Goal: Transaction & Acquisition: Purchase product/service

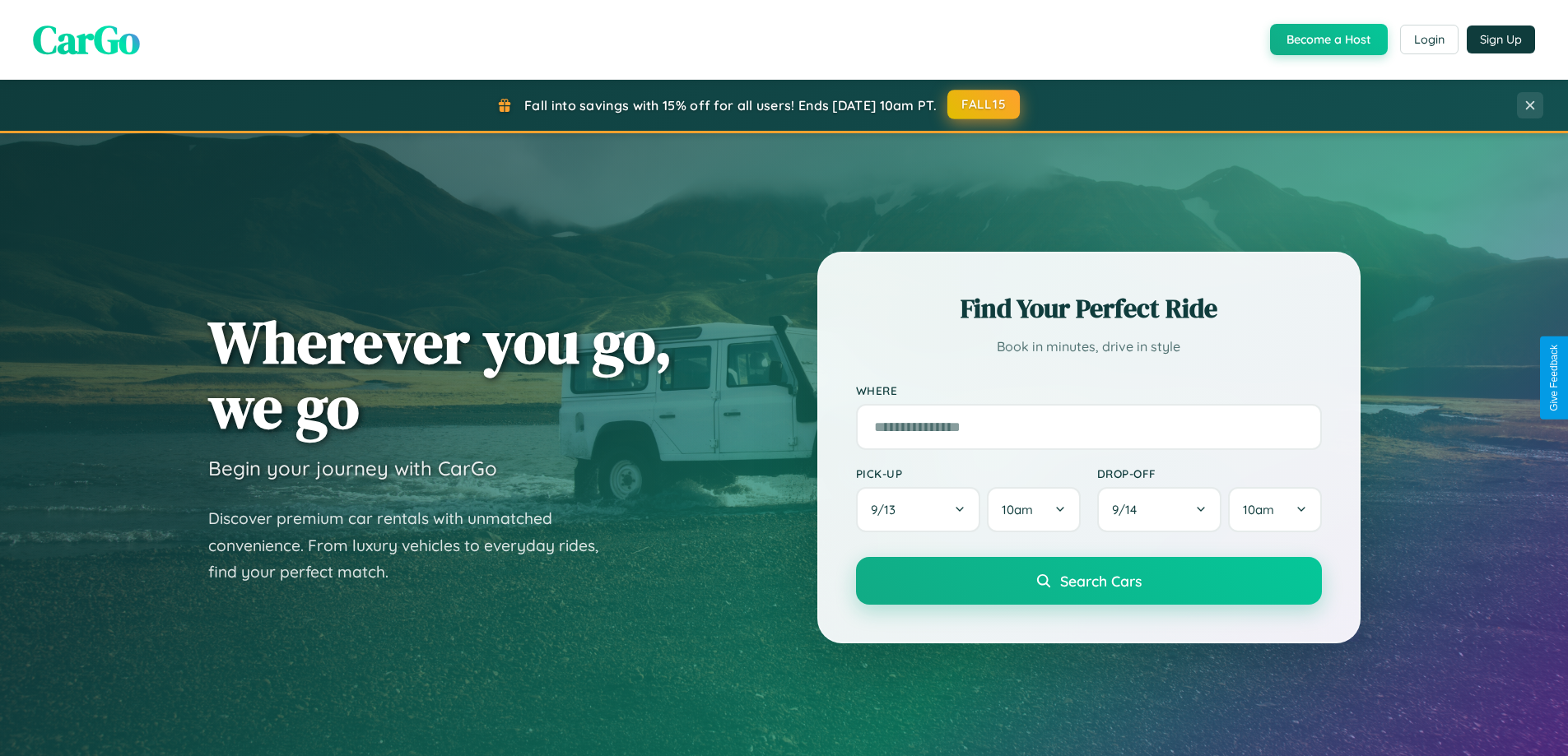
click at [984, 105] on button "FALL15" at bounding box center [983, 105] width 72 height 30
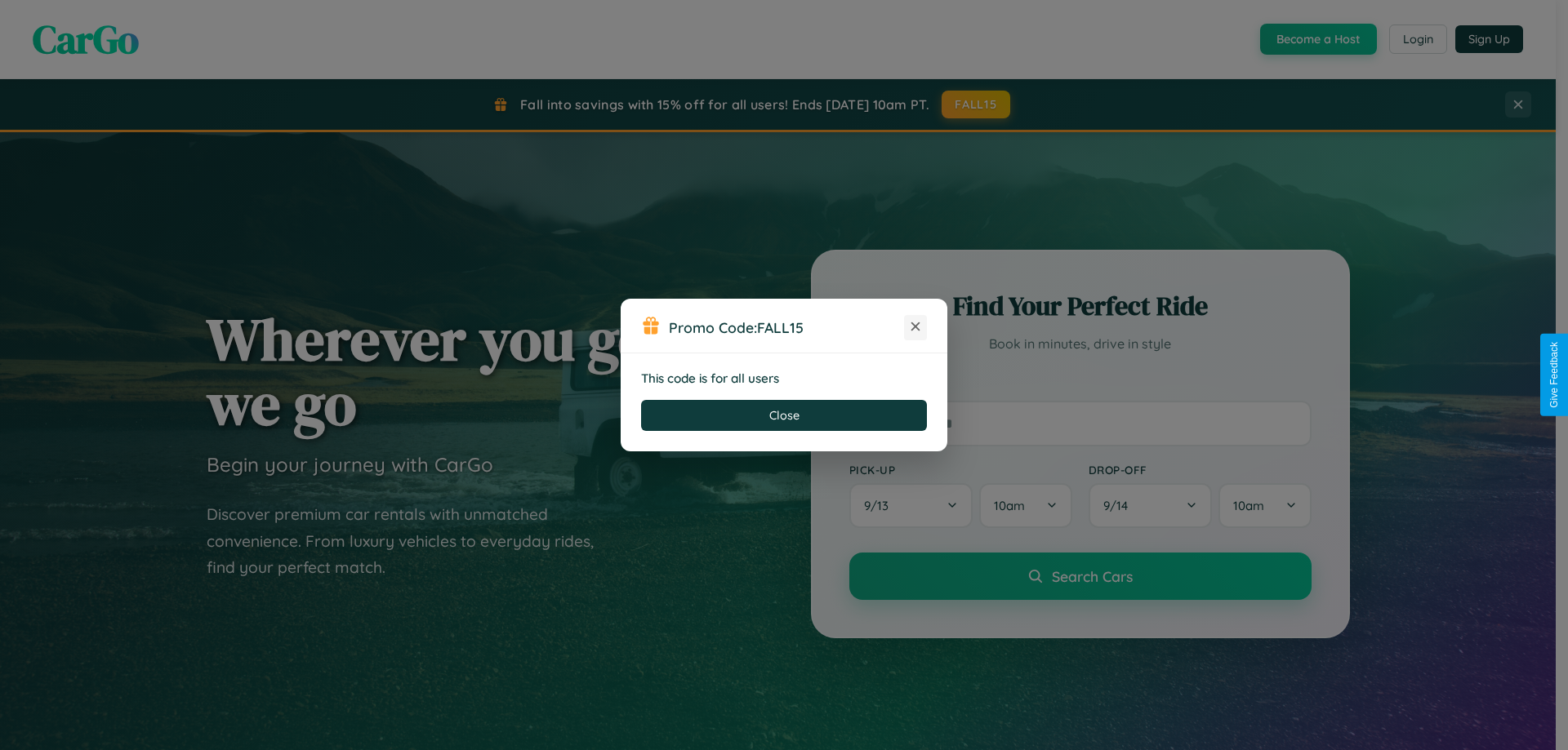
click at [915, 328] on icon at bounding box center [915, 327] width 17 height 17
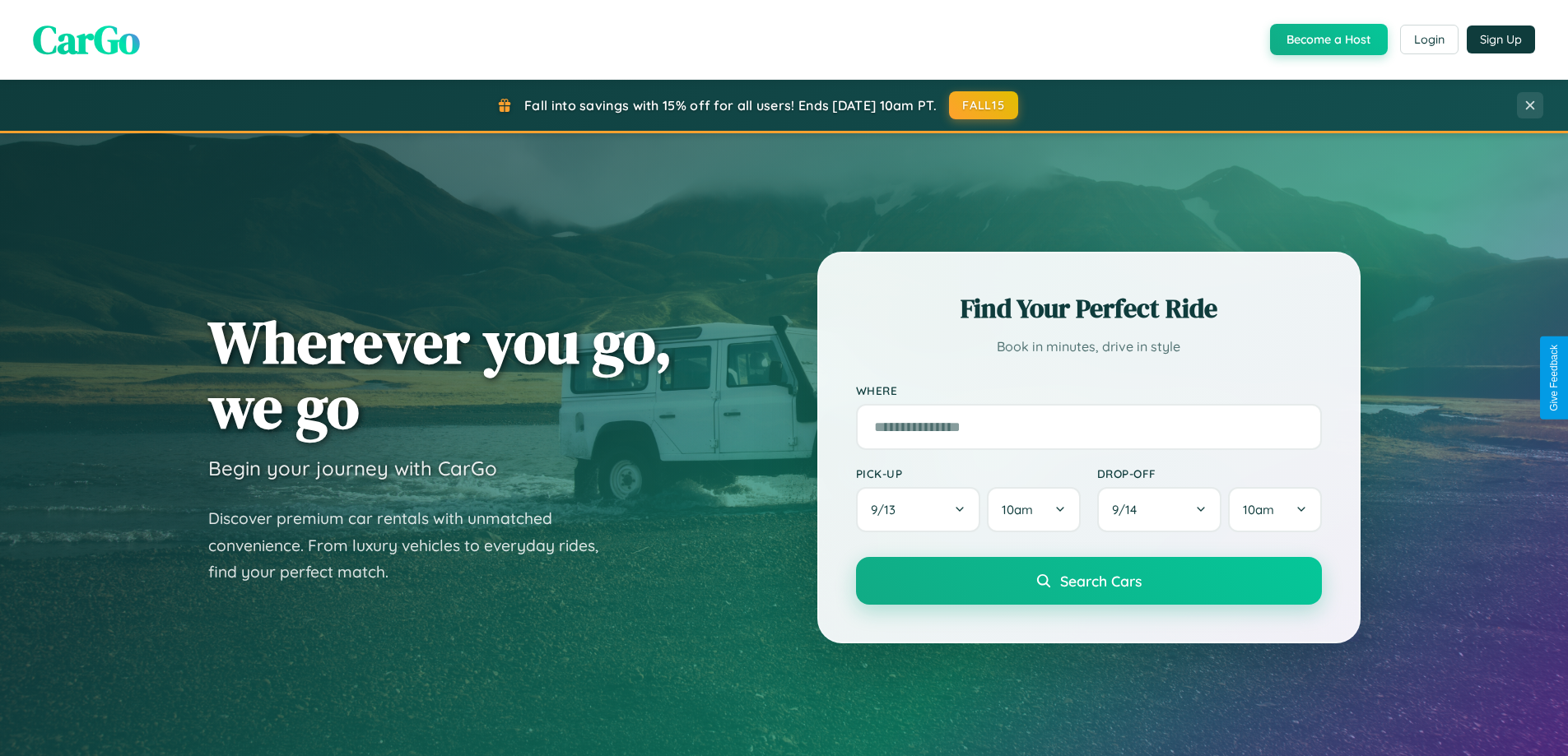
scroll to position [1132, 0]
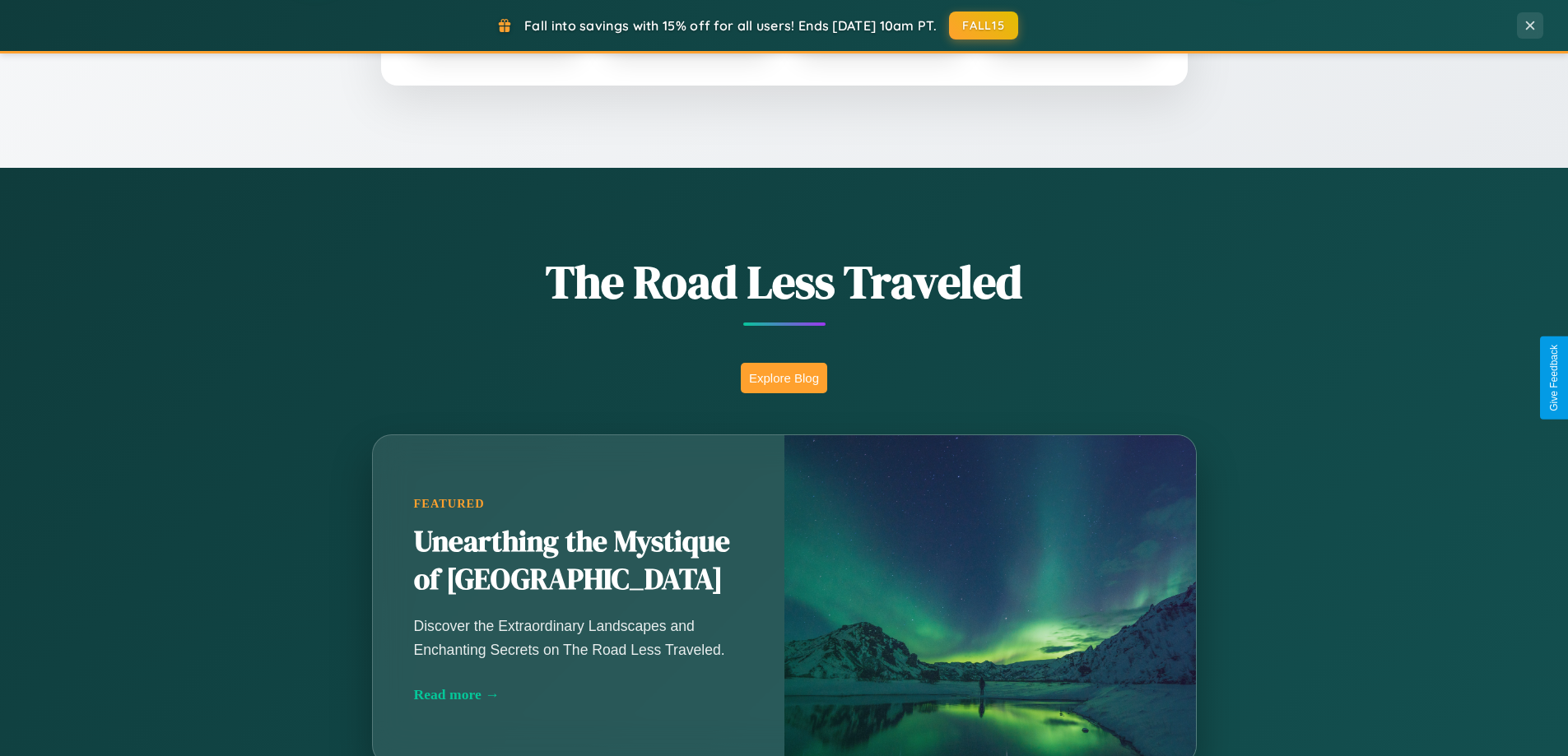
click at [783, 378] on button "Explore Blog" at bounding box center [783, 378] width 86 height 31
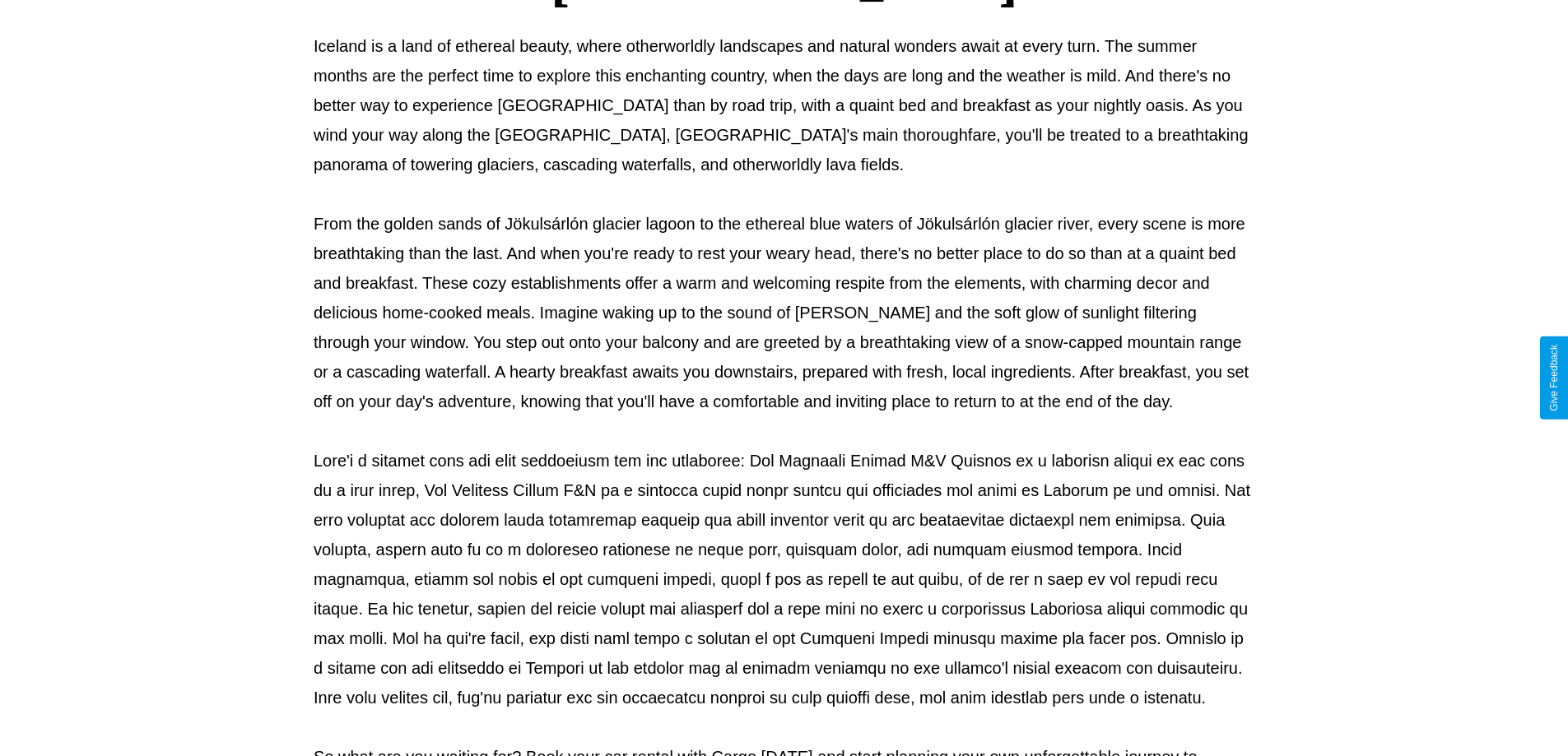
scroll to position [532, 0]
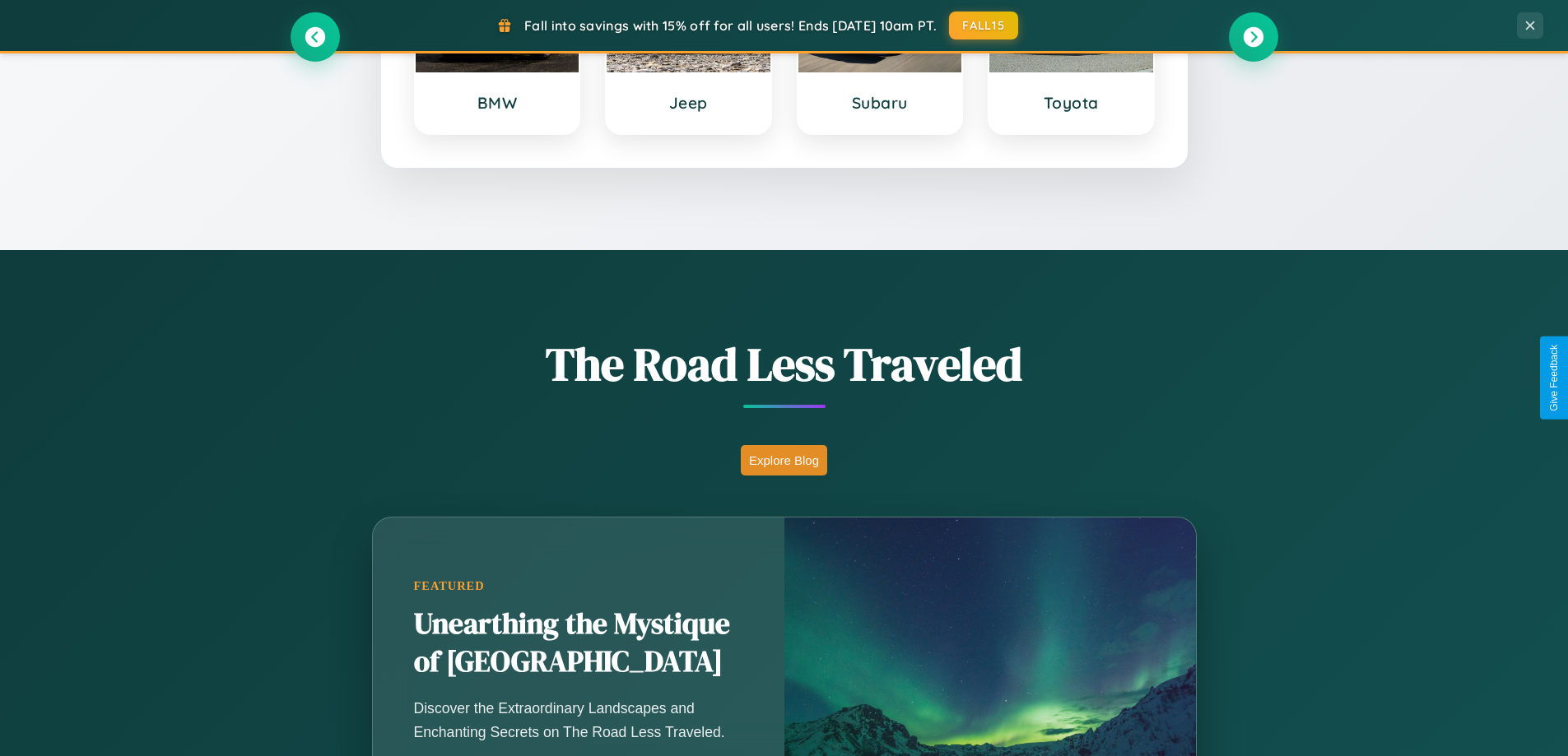
scroll to position [48, 0]
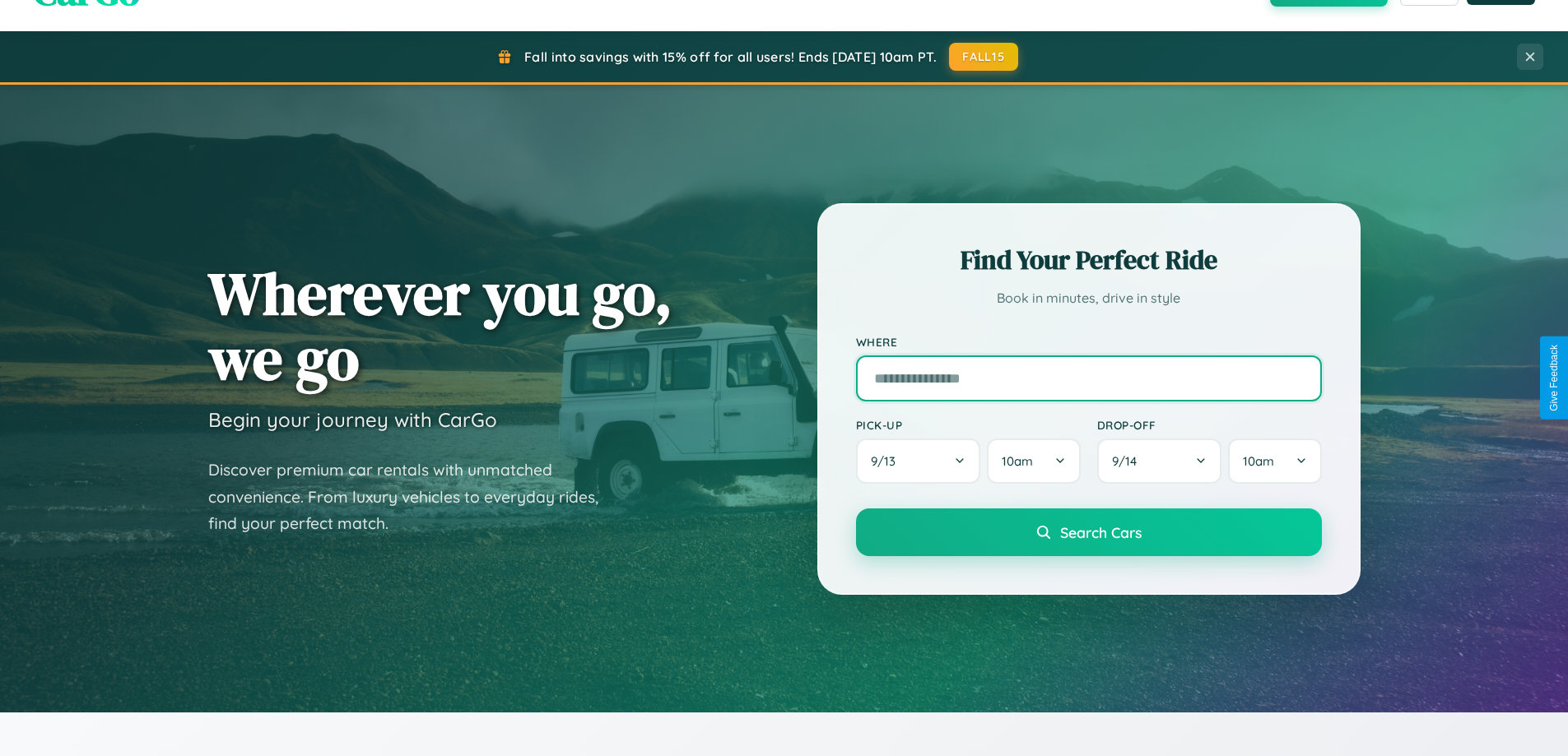
click at [1087, 378] on input "text" at bounding box center [1088, 378] width 466 height 46
type input "**********"
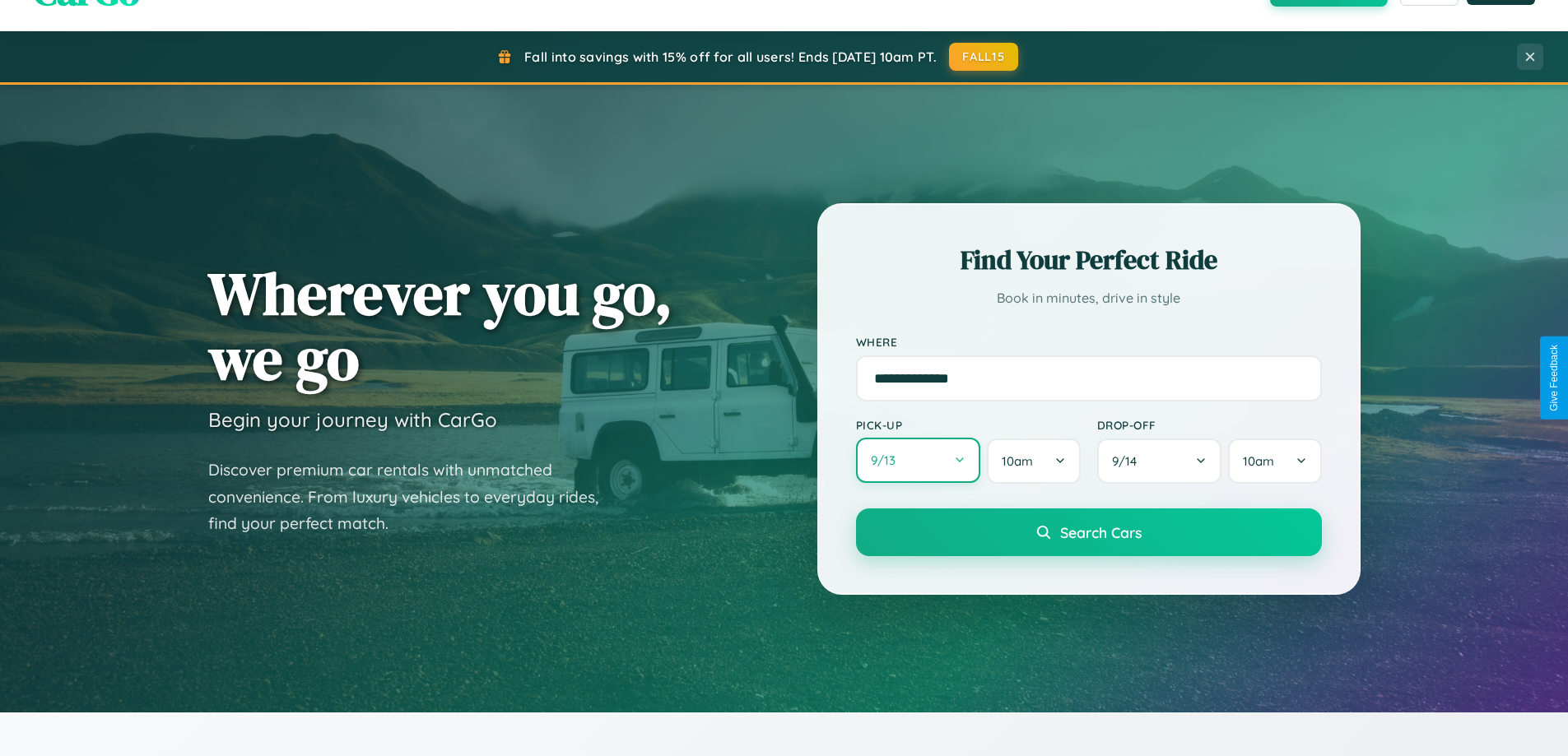
click at [918, 462] on button "9 / 13" at bounding box center [918, 460] width 125 height 45
select select "*"
select select "****"
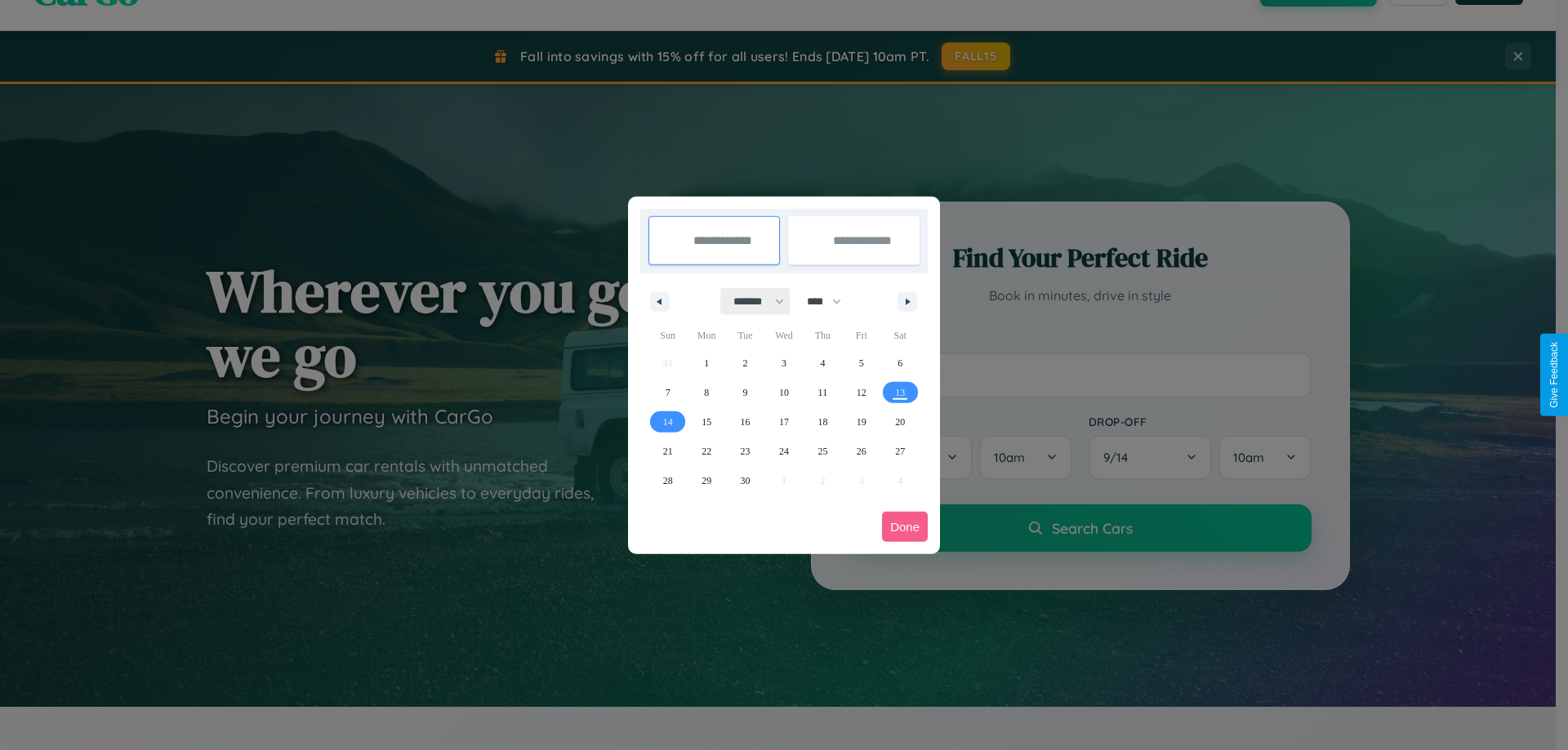
drag, startPoint x: 751, startPoint y: 301, endPoint x: 784, endPoint y: 328, distance: 42.6
click at [751, 301] on select "******* ******** ***** ***** *** **** **** ****** ********* ******* ******** **…" at bounding box center [755, 301] width 69 height 27
select select "*"
click at [861, 392] on span "10" at bounding box center [861, 393] width 10 height 29
type input "**********"
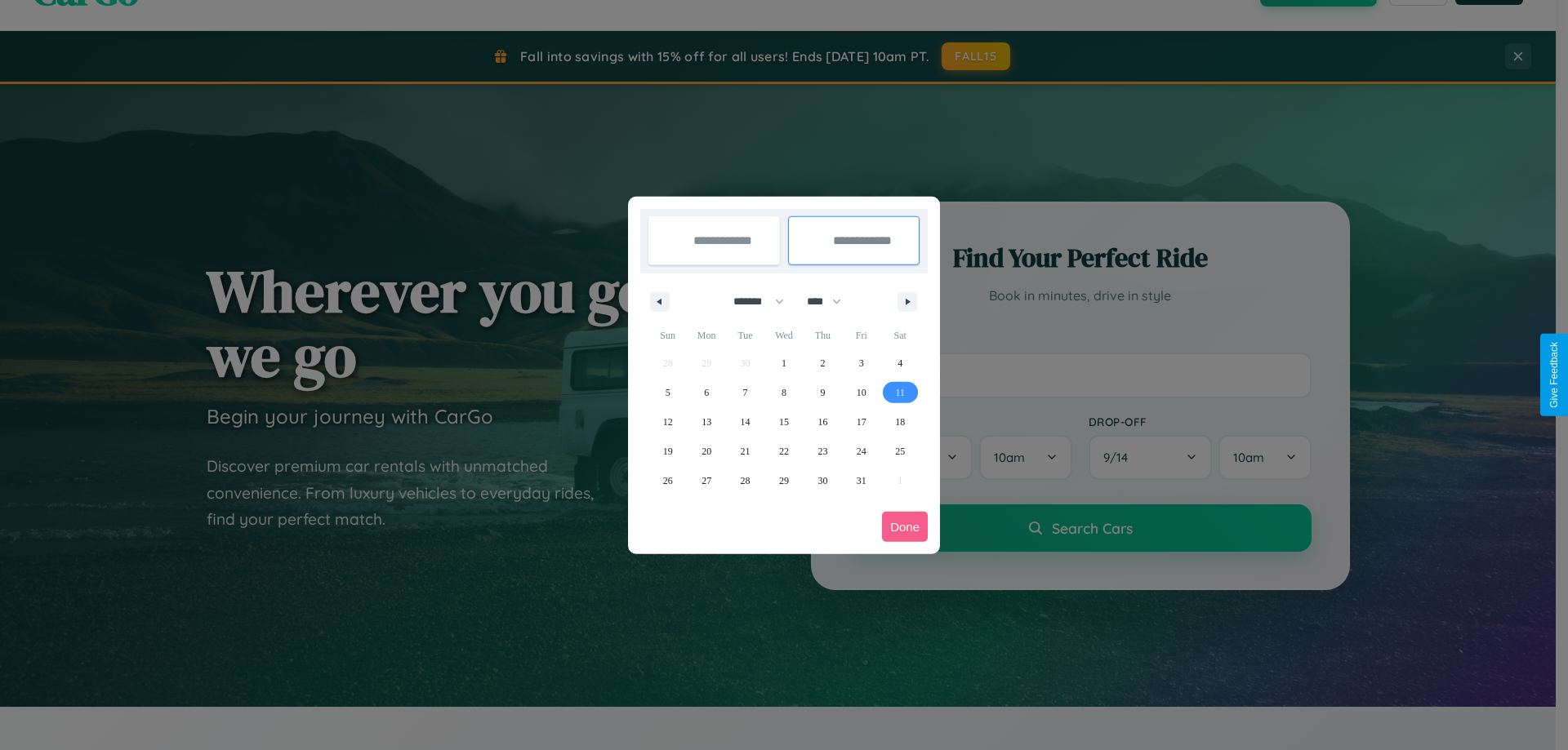
click at [900, 392] on span "11" at bounding box center [900, 393] width 10 height 29
type input "**********"
click at [905, 526] on button "Done" at bounding box center [905, 526] width 46 height 30
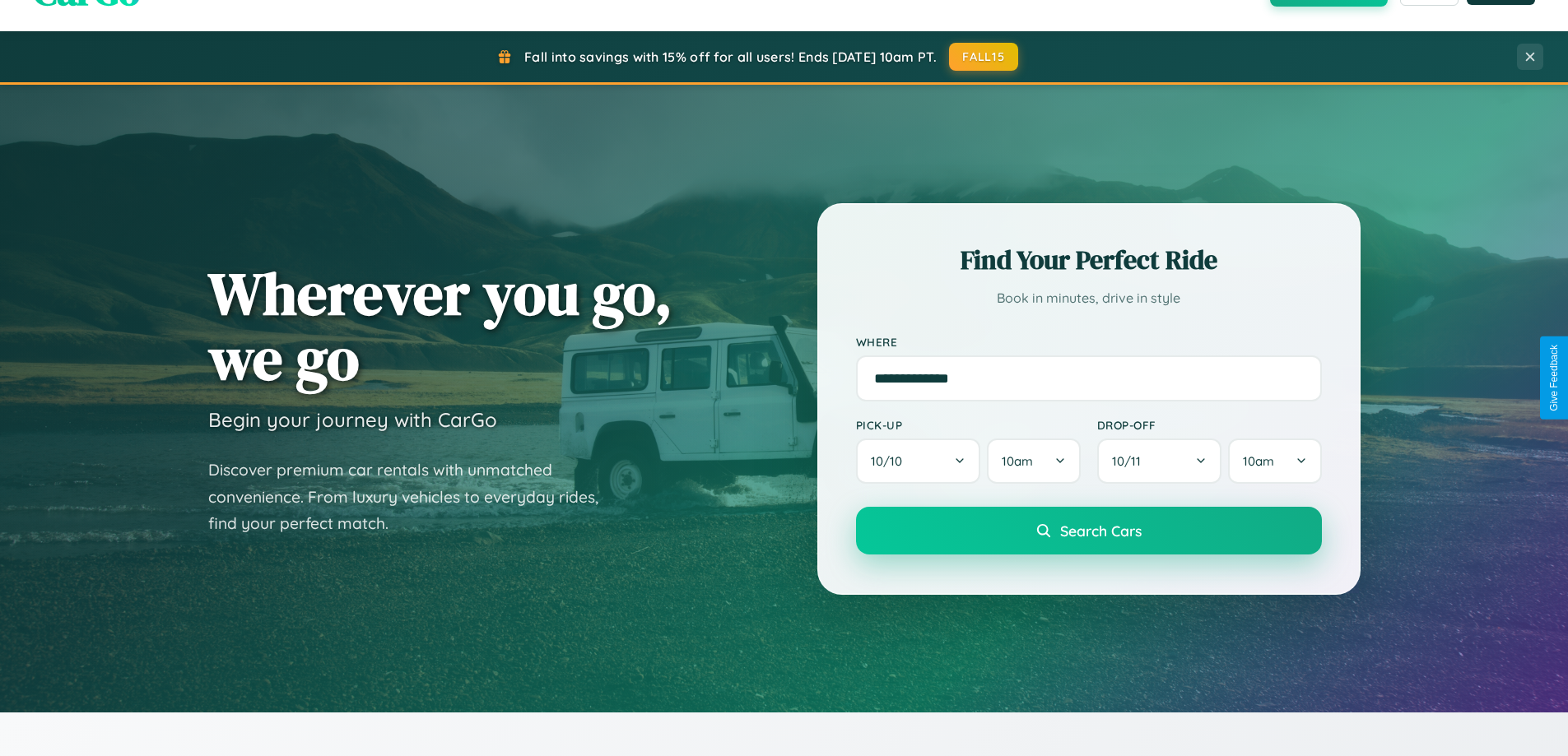
click at [1087, 531] on span "Search Cars" at bounding box center [1100, 531] width 82 height 19
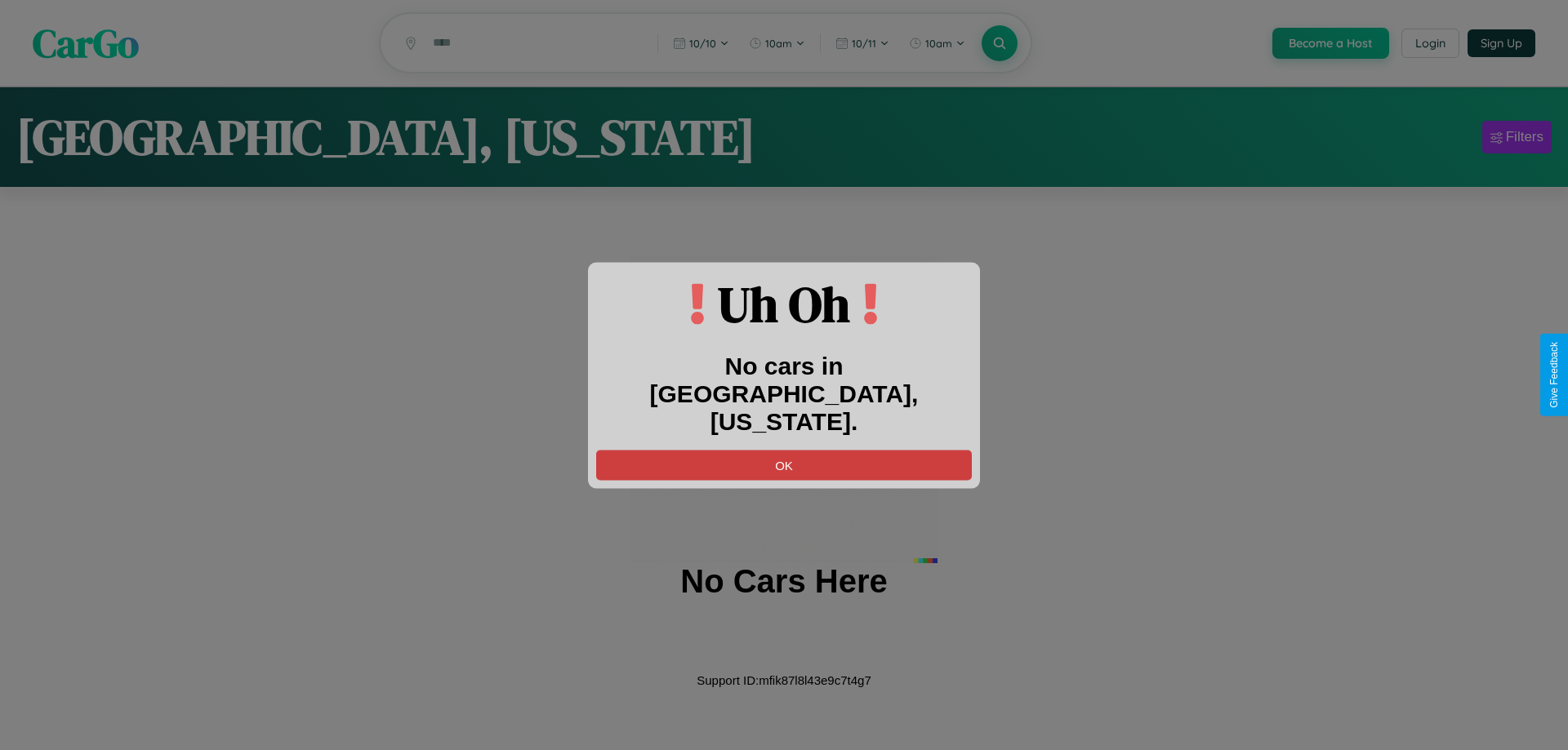
click at [784, 450] on button "OK" at bounding box center [784, 465] width 376 height 30
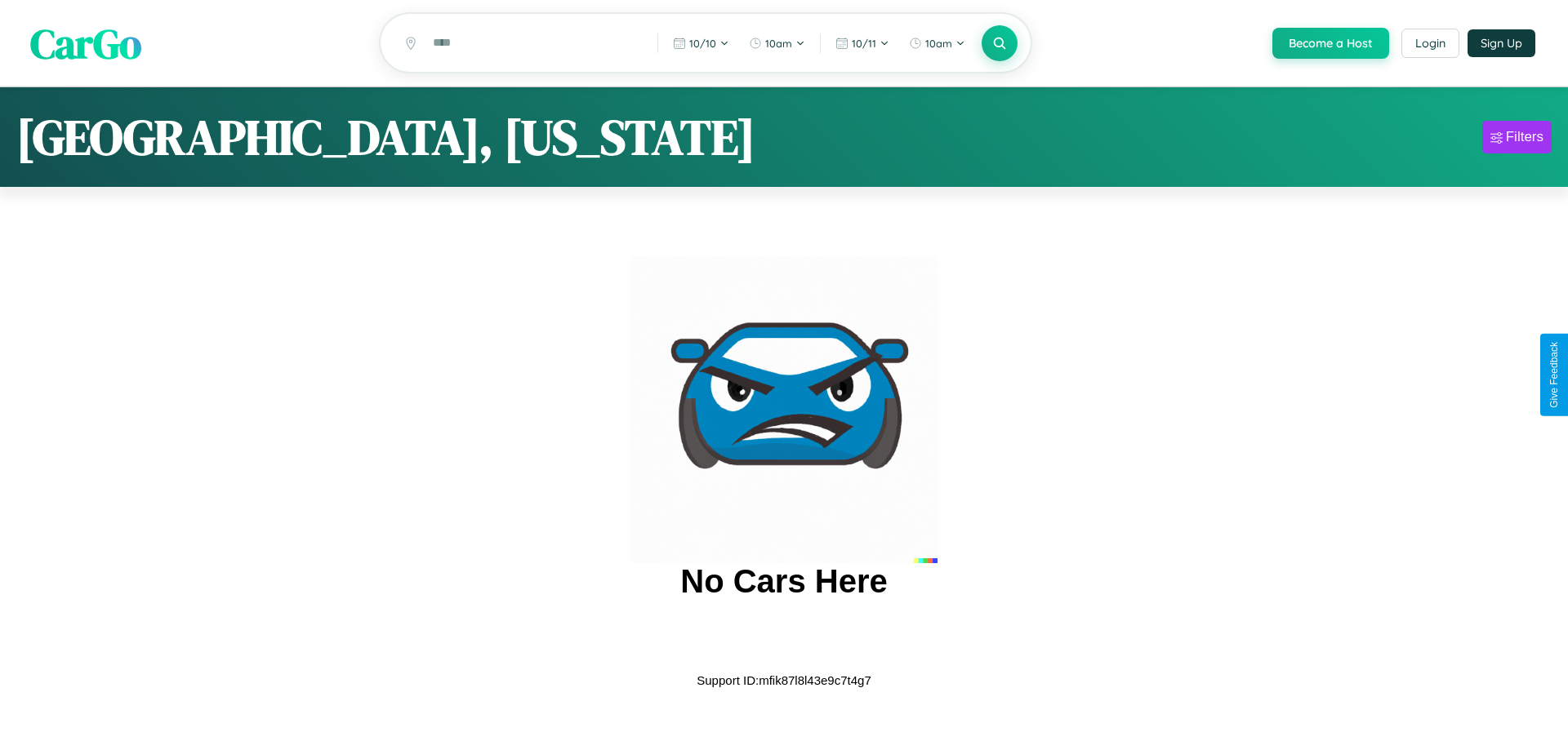
click at [86, 44] on span "CarGo" at bounding box center [86, 42] width 111 height 56
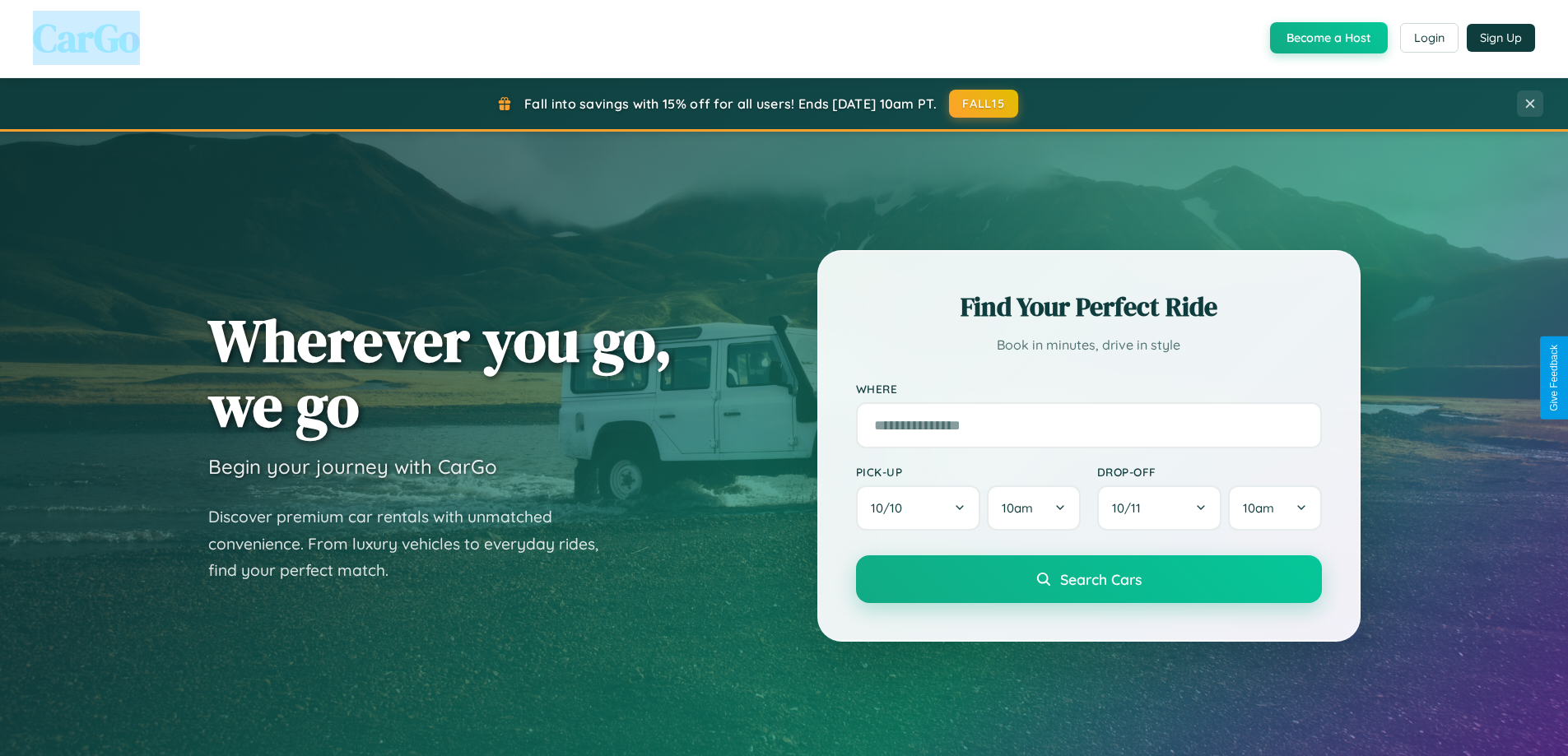
scroll to position [48, 0]
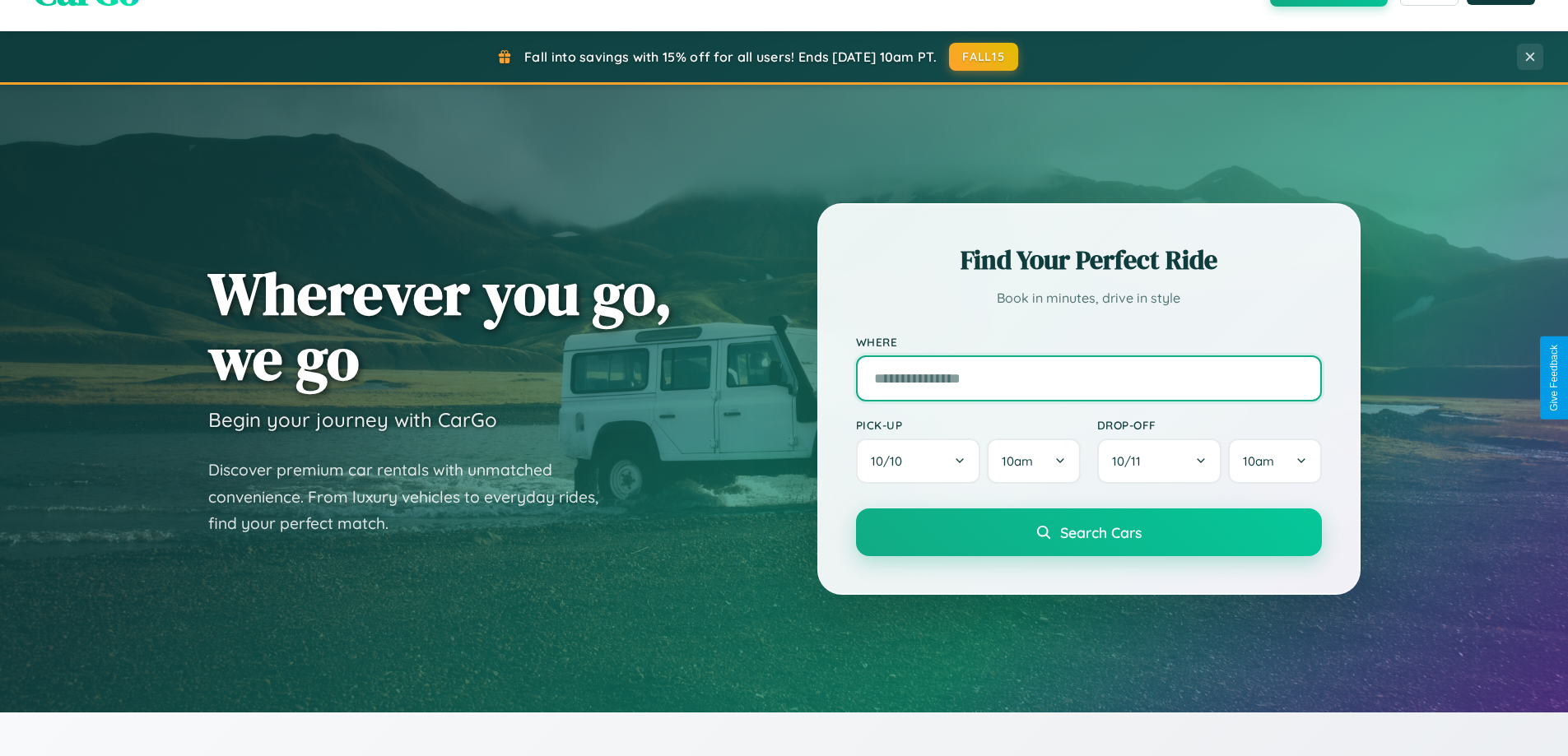
click at [1087, 378] on input "text" at bounding box center [1088, 378] width 466 height 46
type input "******"
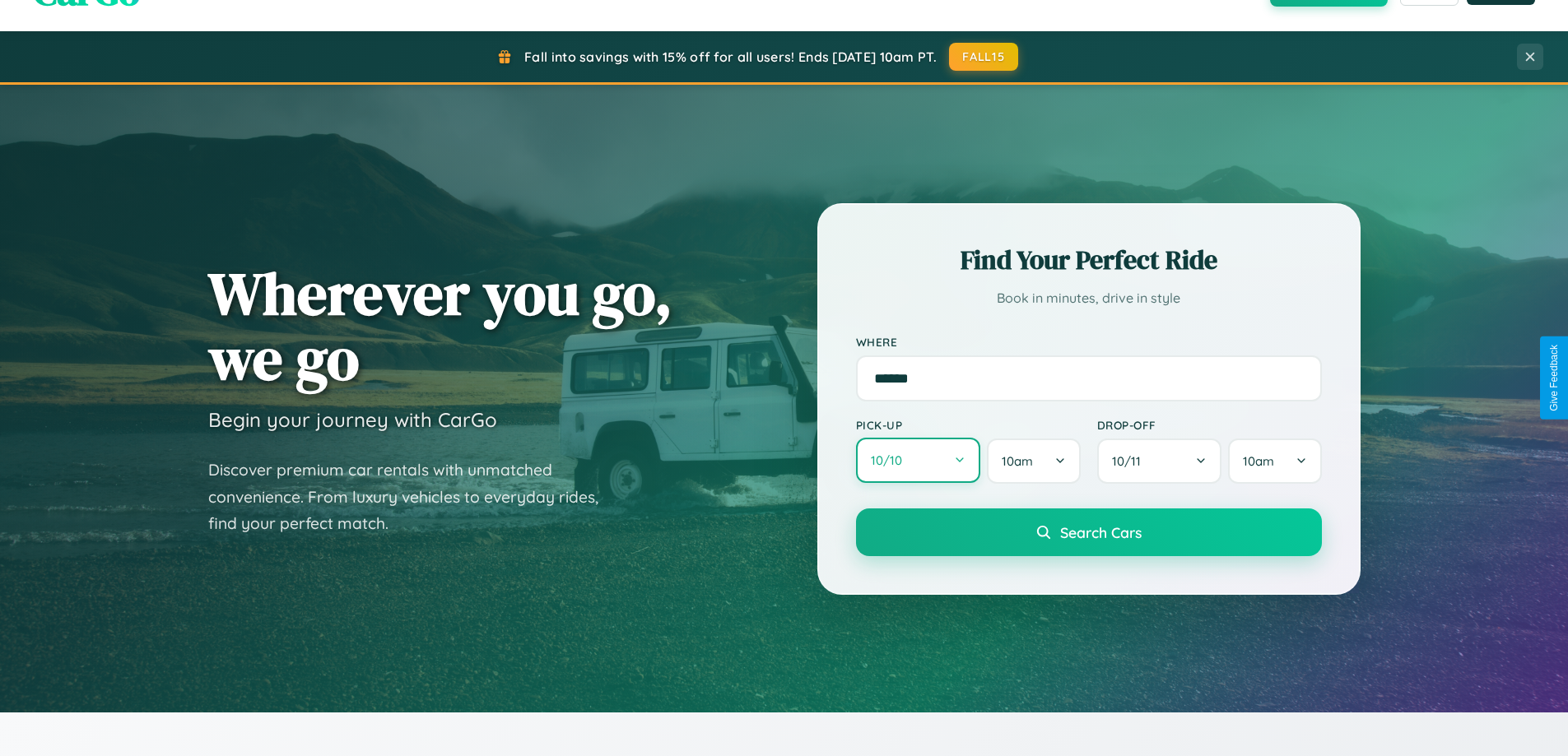
click at [918, 461] on button "10 / 10" at bounding box center [918, 460] width 125 height 45
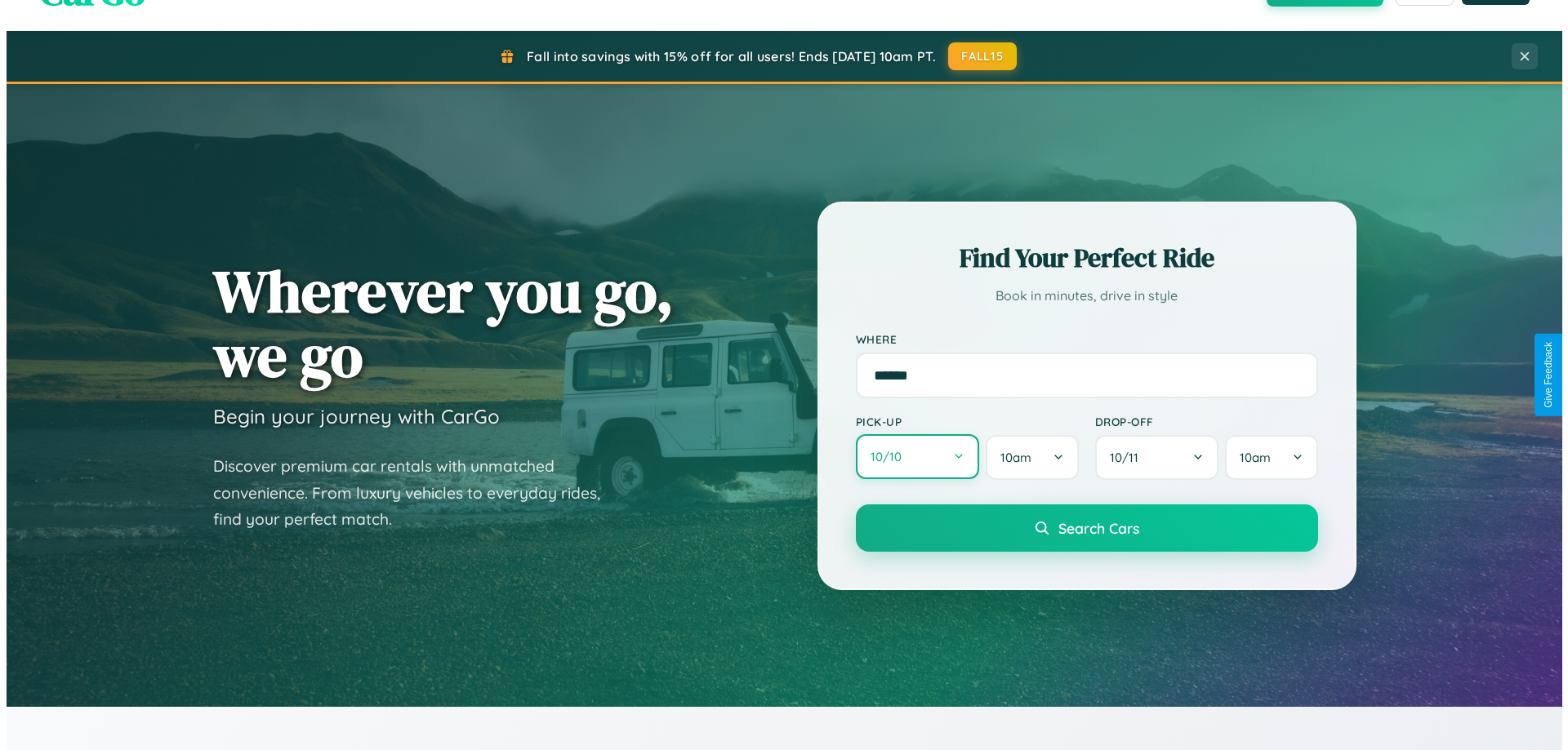
select select "*"
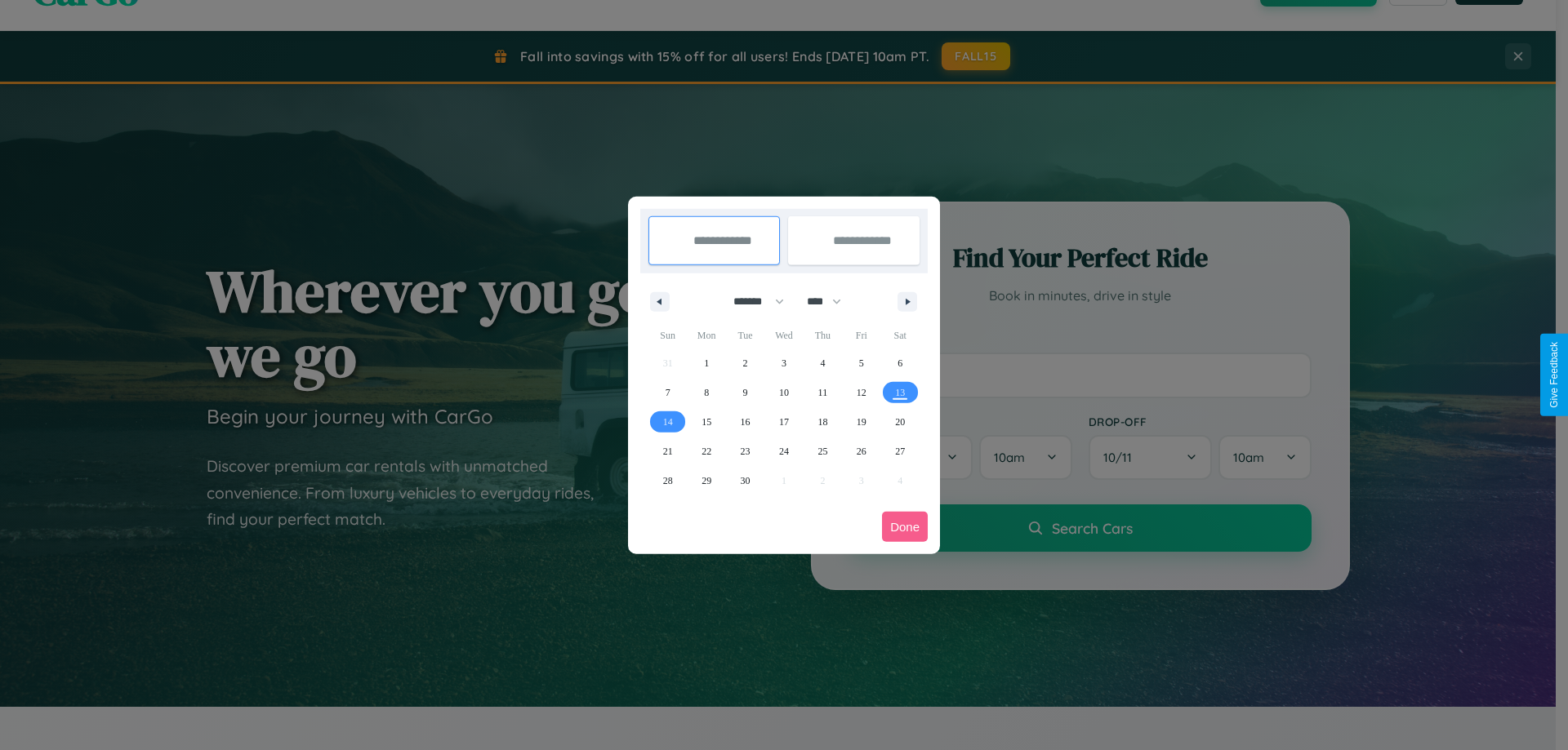
drag, startPoint x: 751, startPoint y: 301, endPoint x: 784, endPoint y: 328, distance: 42.6
click at [751, 301] on select "******* ******** ***** ***** *** **** **** ****** ********* ******* ******** **…" at bounding box center [755, 301] width 69 height 27
click at [831, 301] on select "**** **** **** **** **** **** **** **** **** **** **** **** **** **** **** ****…" at bounding box center [822, 301] width 49 height 27
select select "****"
click at [745, 392] on span "8" at bounding box center [745, 393] width 5 height 29
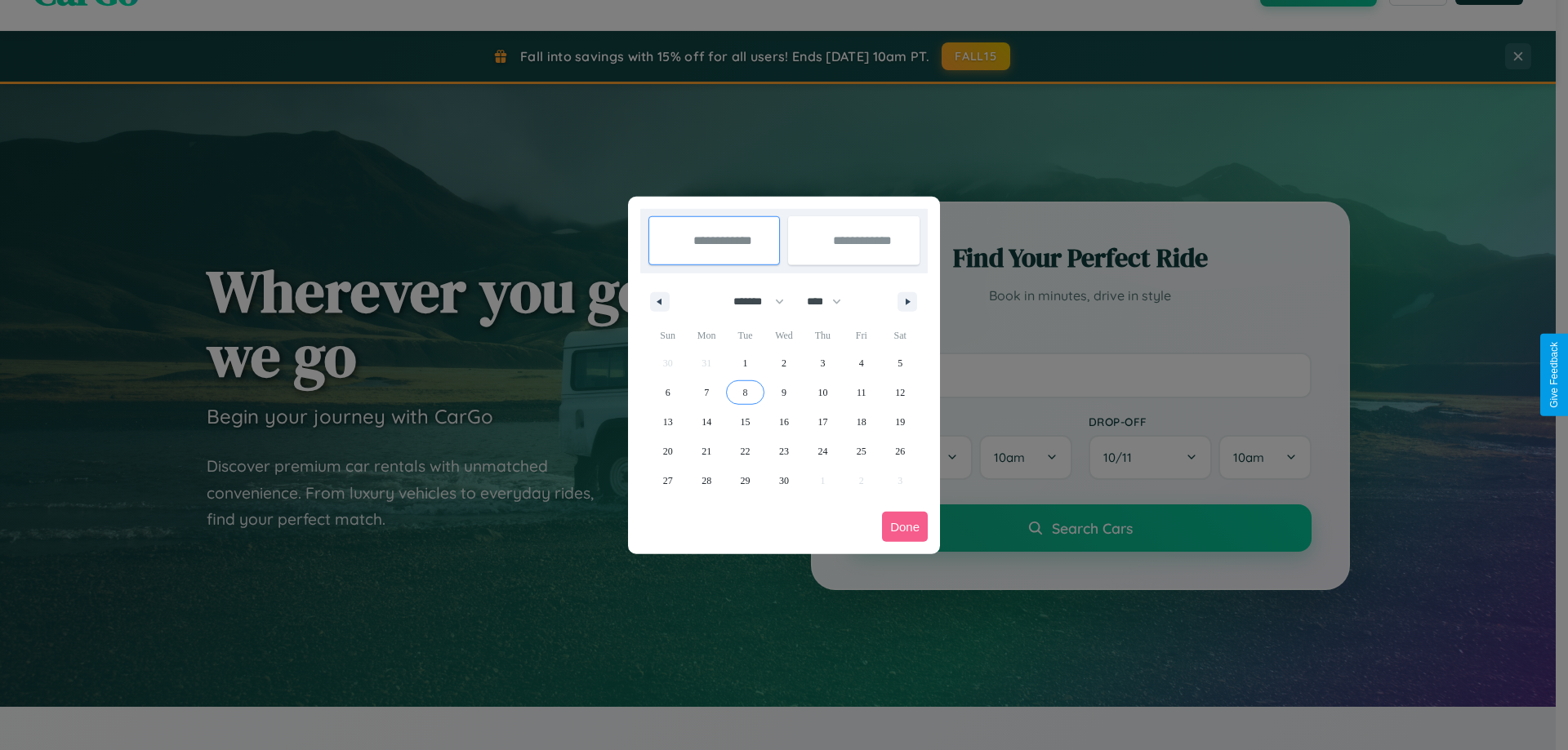
type input "**********"
click at [822, 392] on span "10" at bounding box center [822, 393] width 10 height 29
type input "**********"
click at [905, 526] on button "Done" at bounding box center [905, 526] width 46 height 30
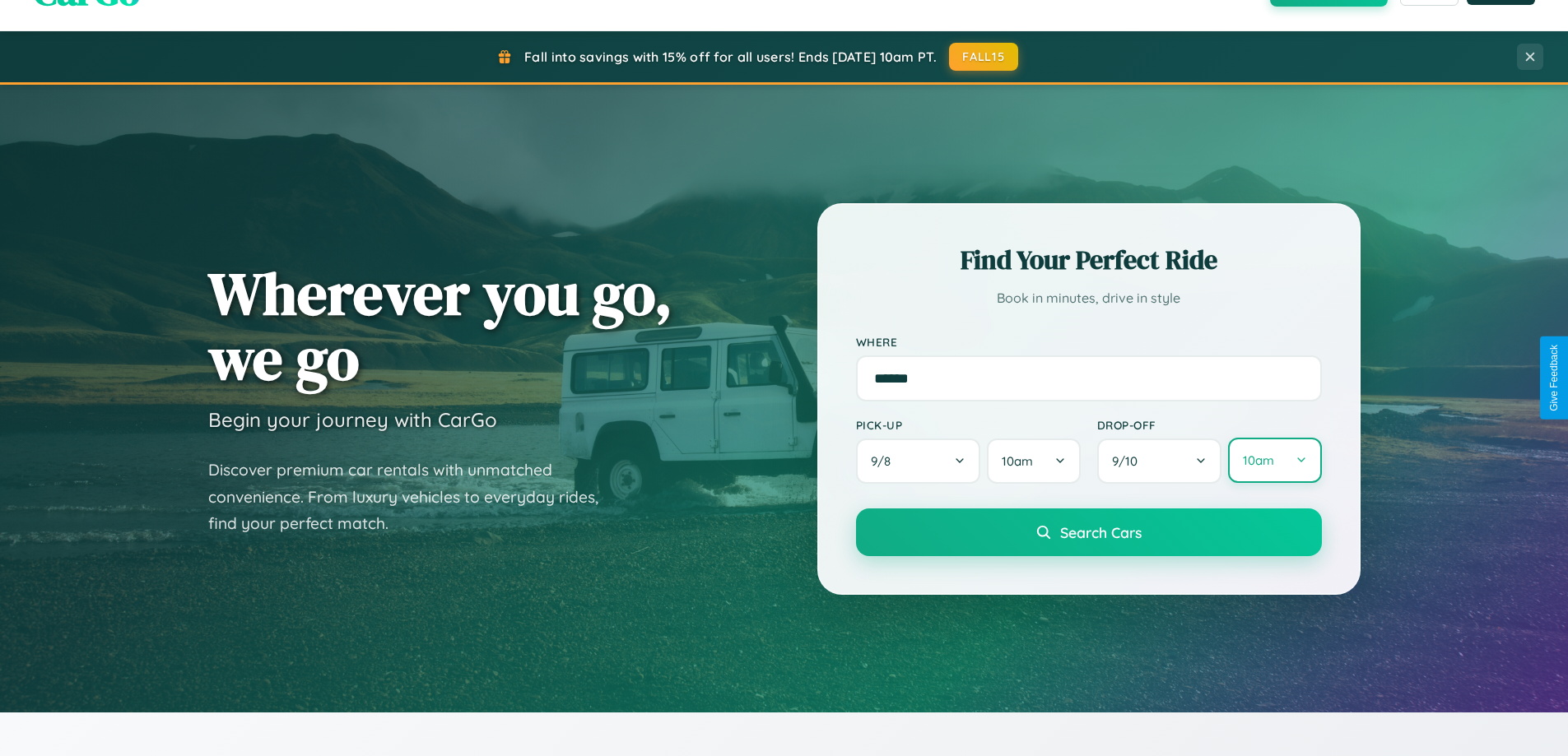
click at [1274, 462] on button "10am" at bounding box center [1274, 460] width 93 height 45
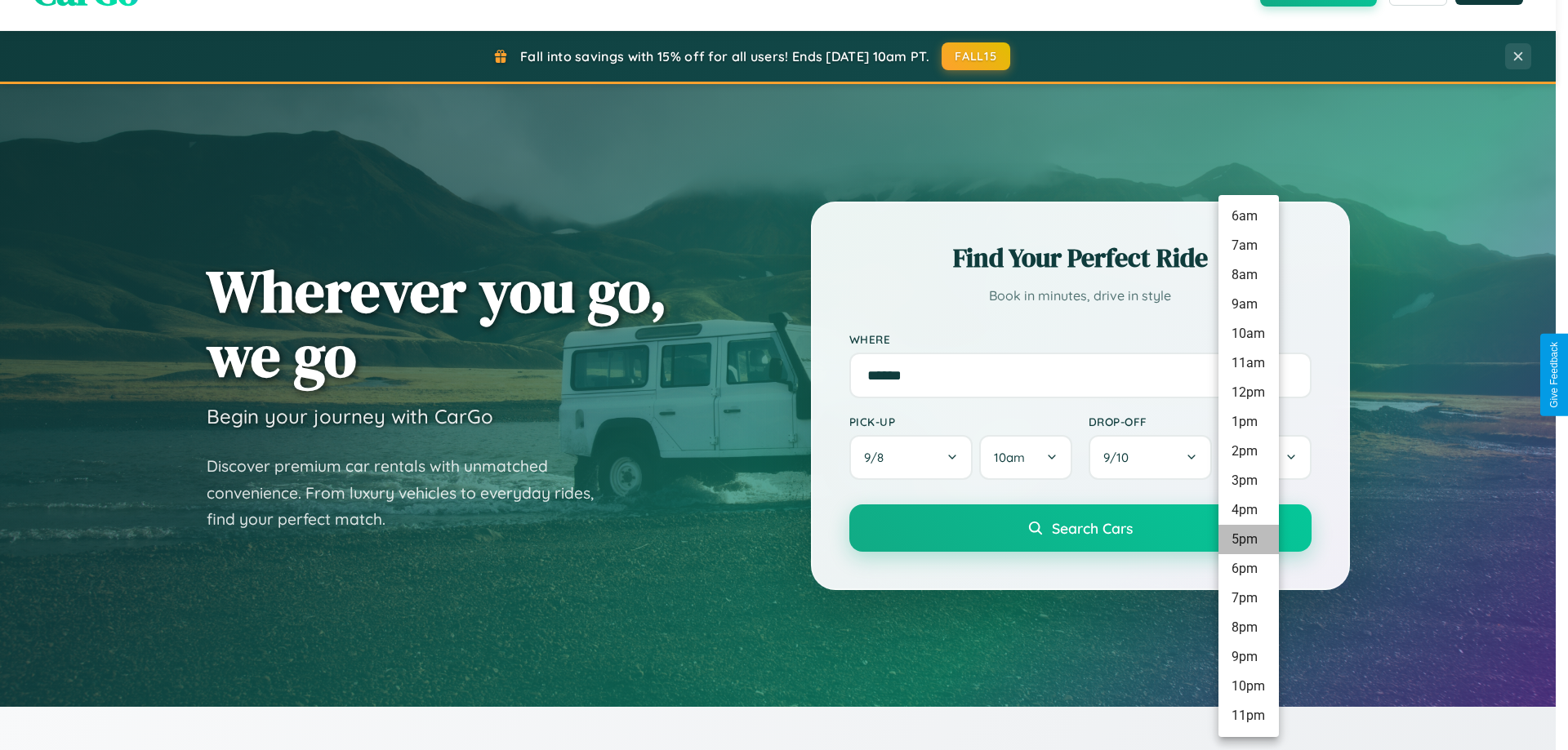
click at [1248, 539] on li "5pm" at bounding box center [1249, 539] width 61 height 29
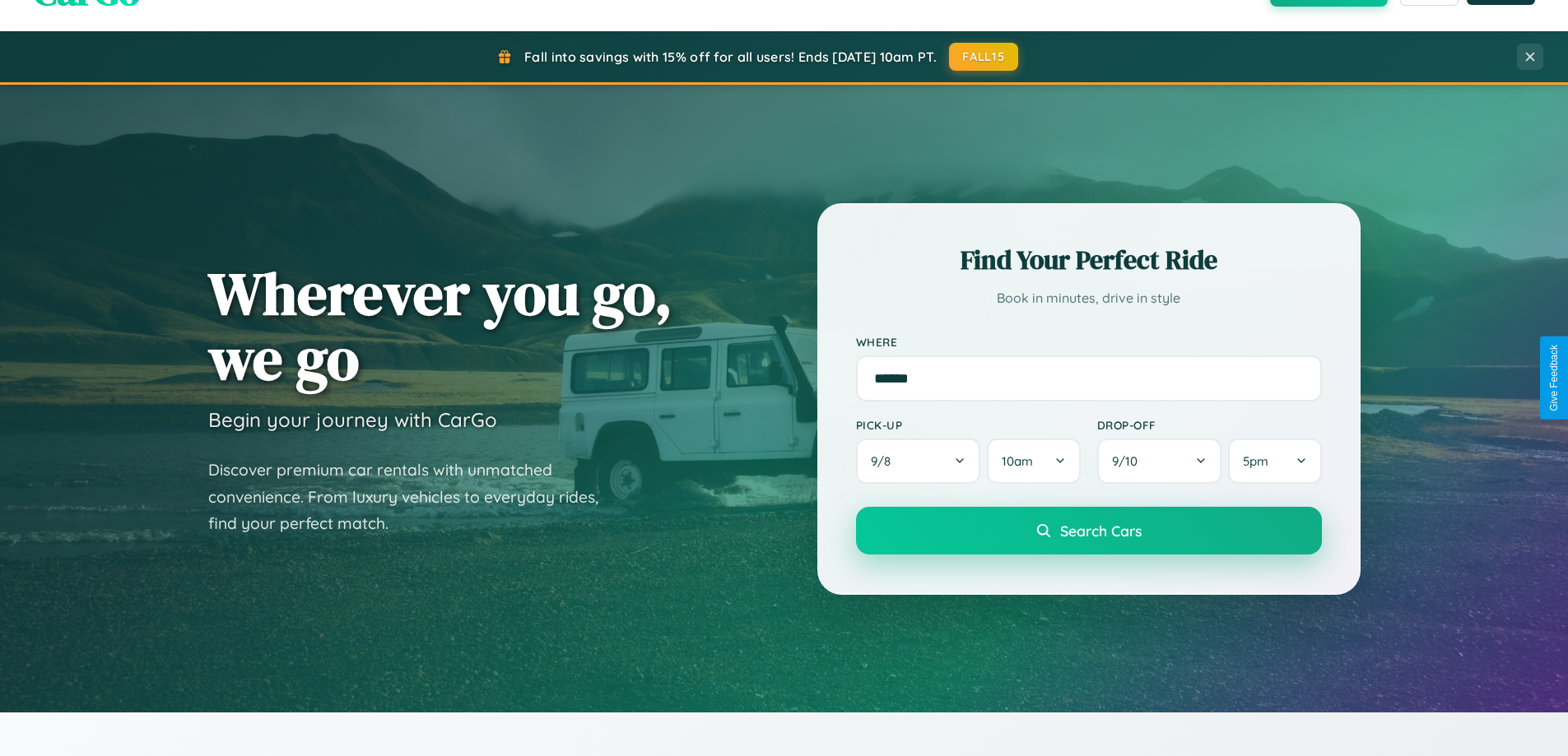
click at [1087, 531] on span "Search Cars" at bounding box center [1100, 531] width 82 height 19
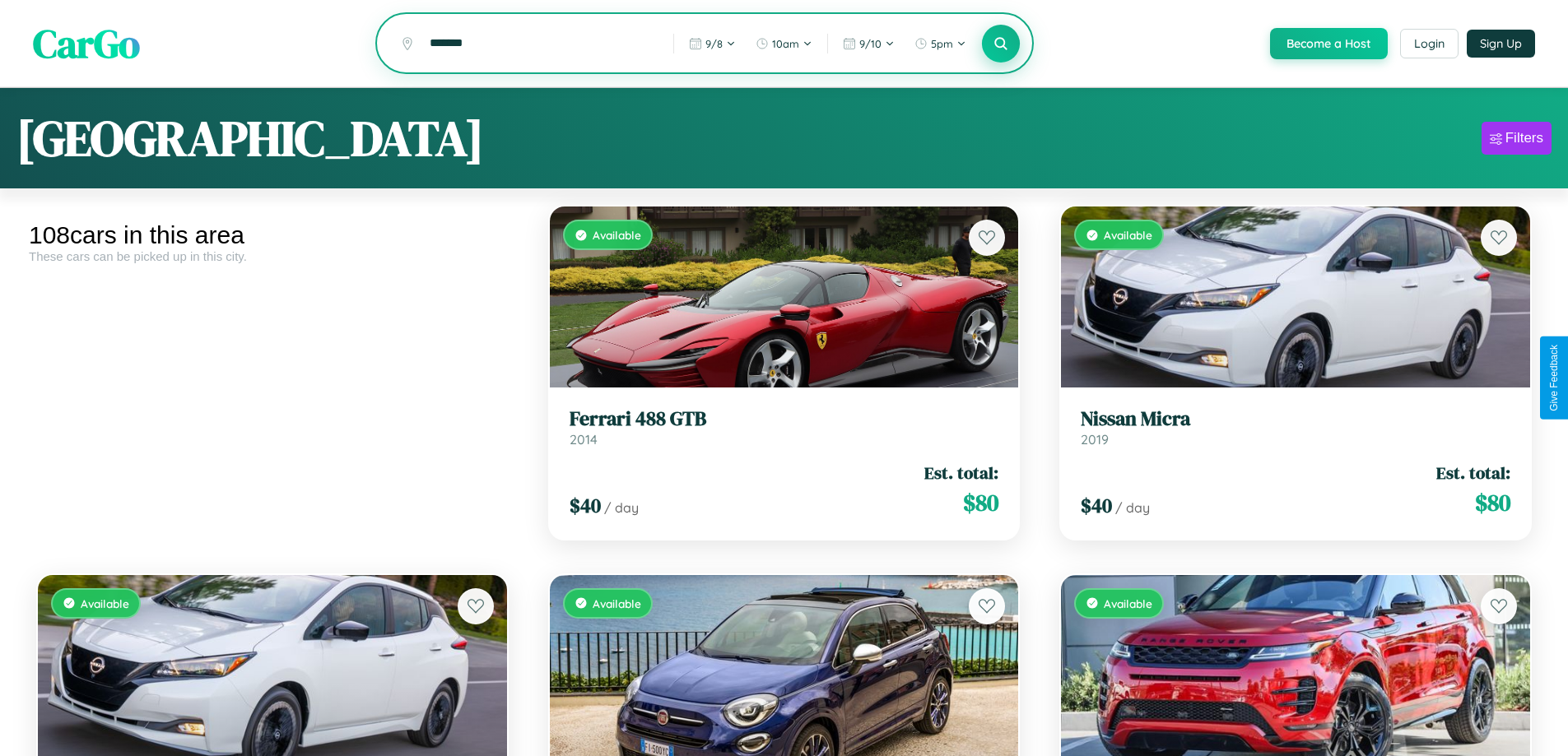
click at [1000, 45] on icon at bounding box center [1001, 43] width 16 height 16
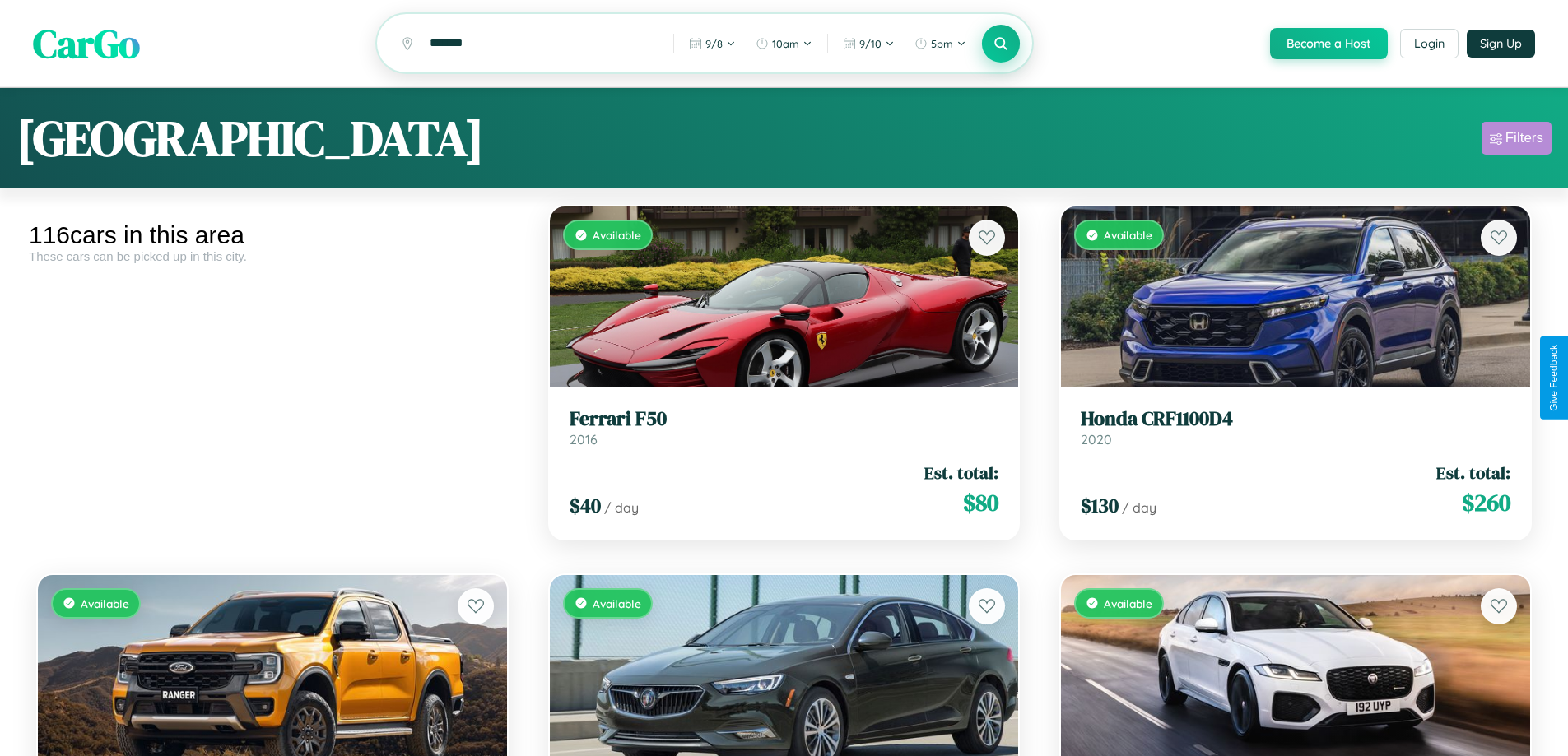
click at [1516, 141] on div "Filters" at bounding box center [1523, 138] width 38 height 17
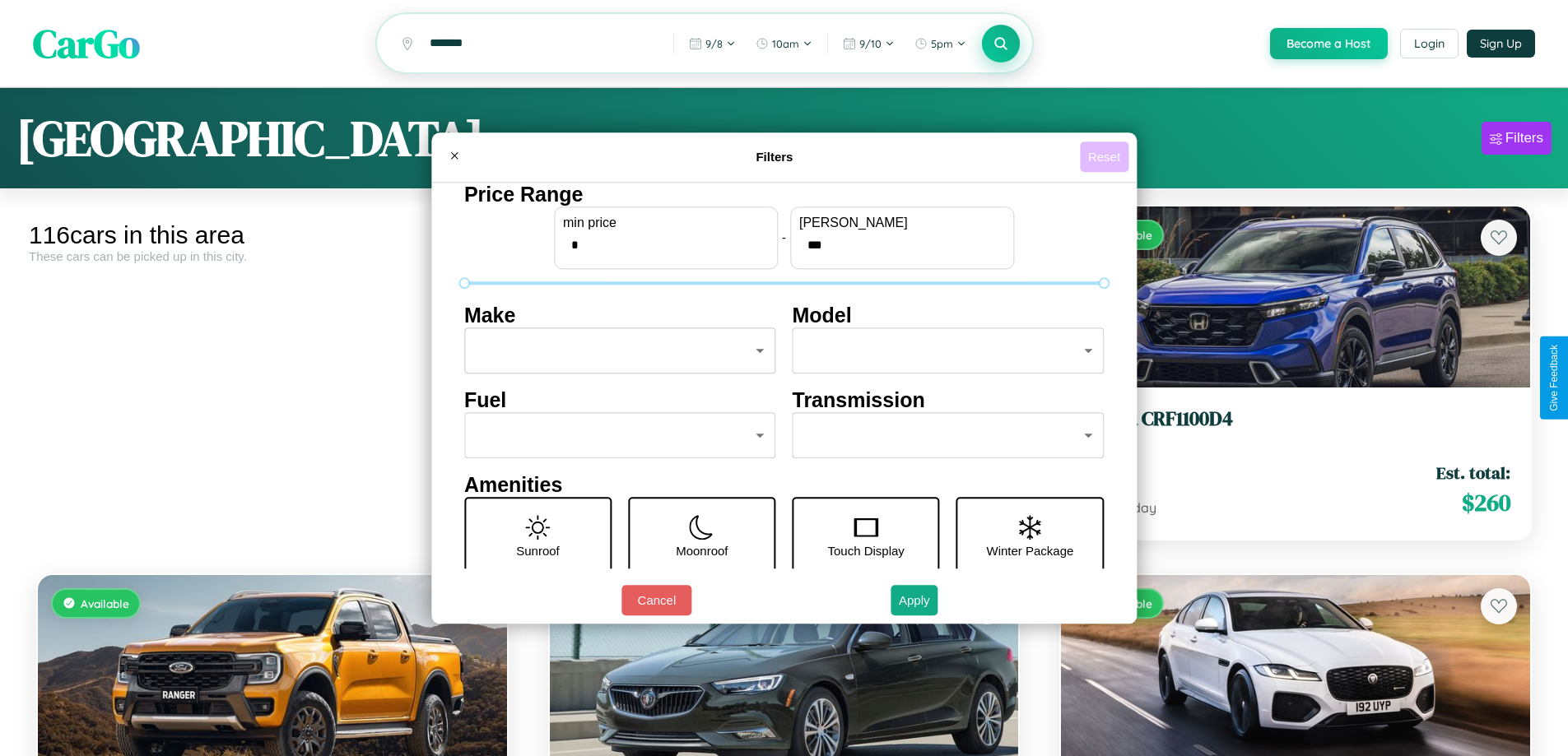
click at [1106, 157] on button "Reset" at bounding box center [1104, 157] width 48 height 31
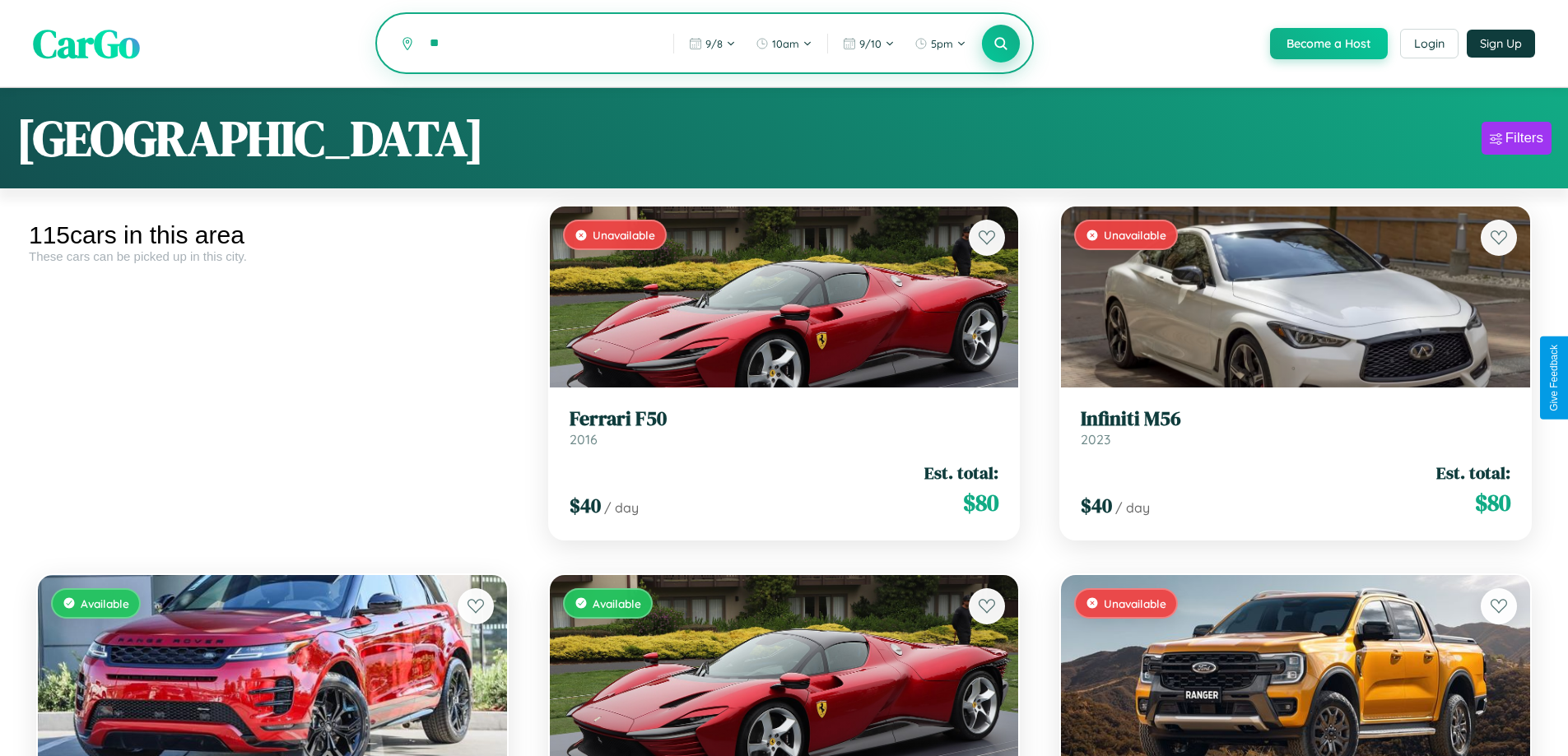
type input "*"
type input "*******"
click at [1000, 45] on icon at bounding box center [1001, 43] width 16 height 16
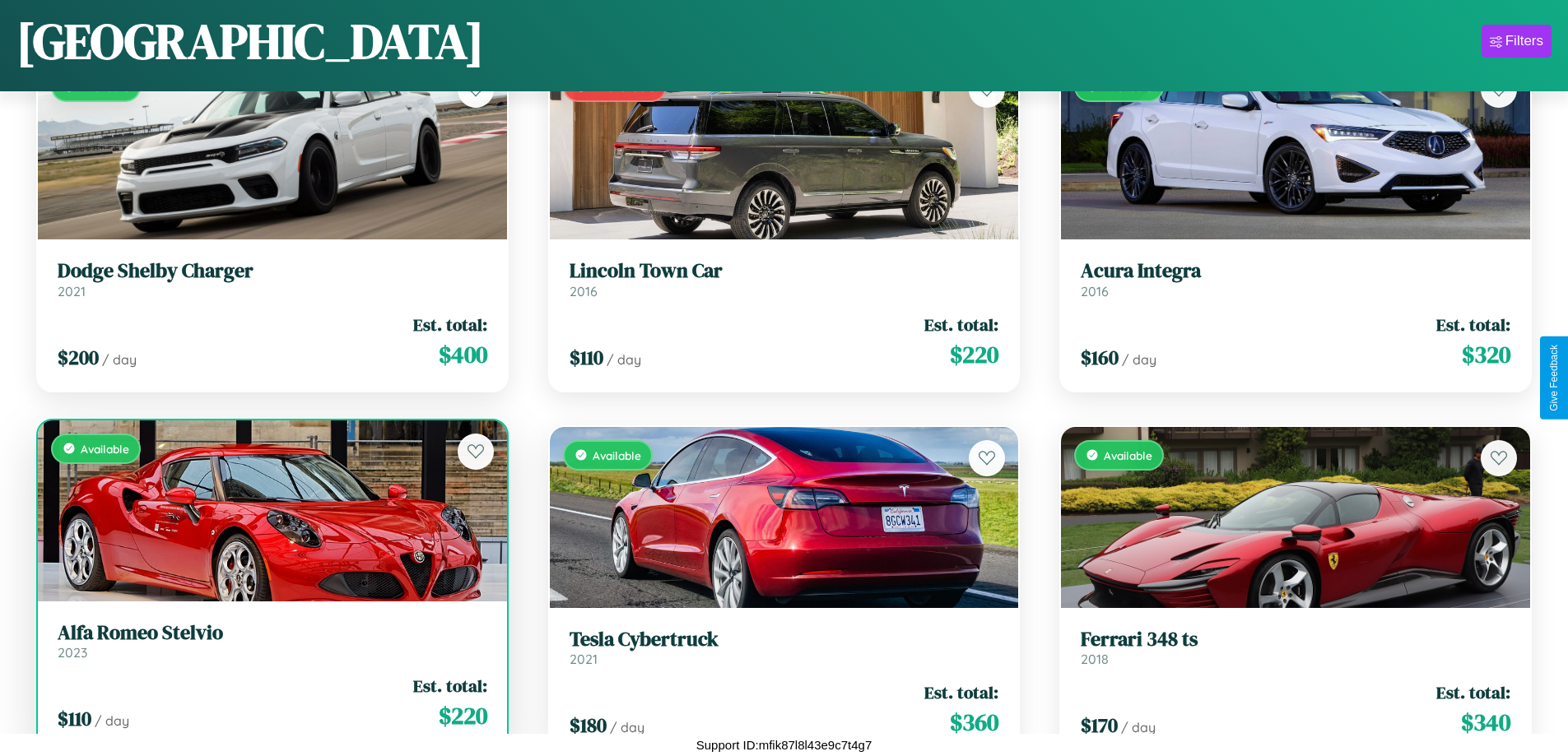
scroll to position [2441, 0]
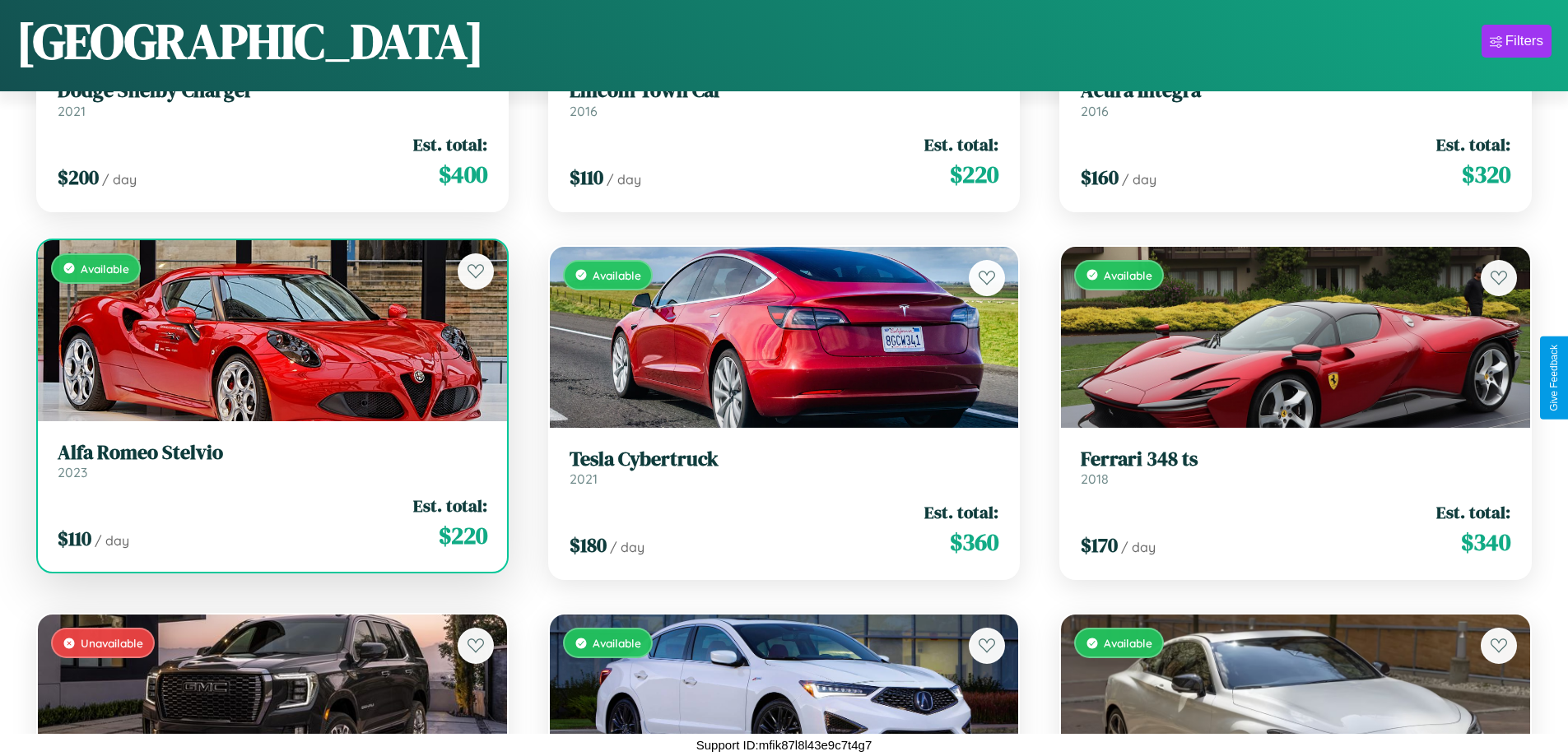
click at [270, 461] on h3 "Alfa Romeo Stelvio" at bounding box center [272, 453] width 430 height 24
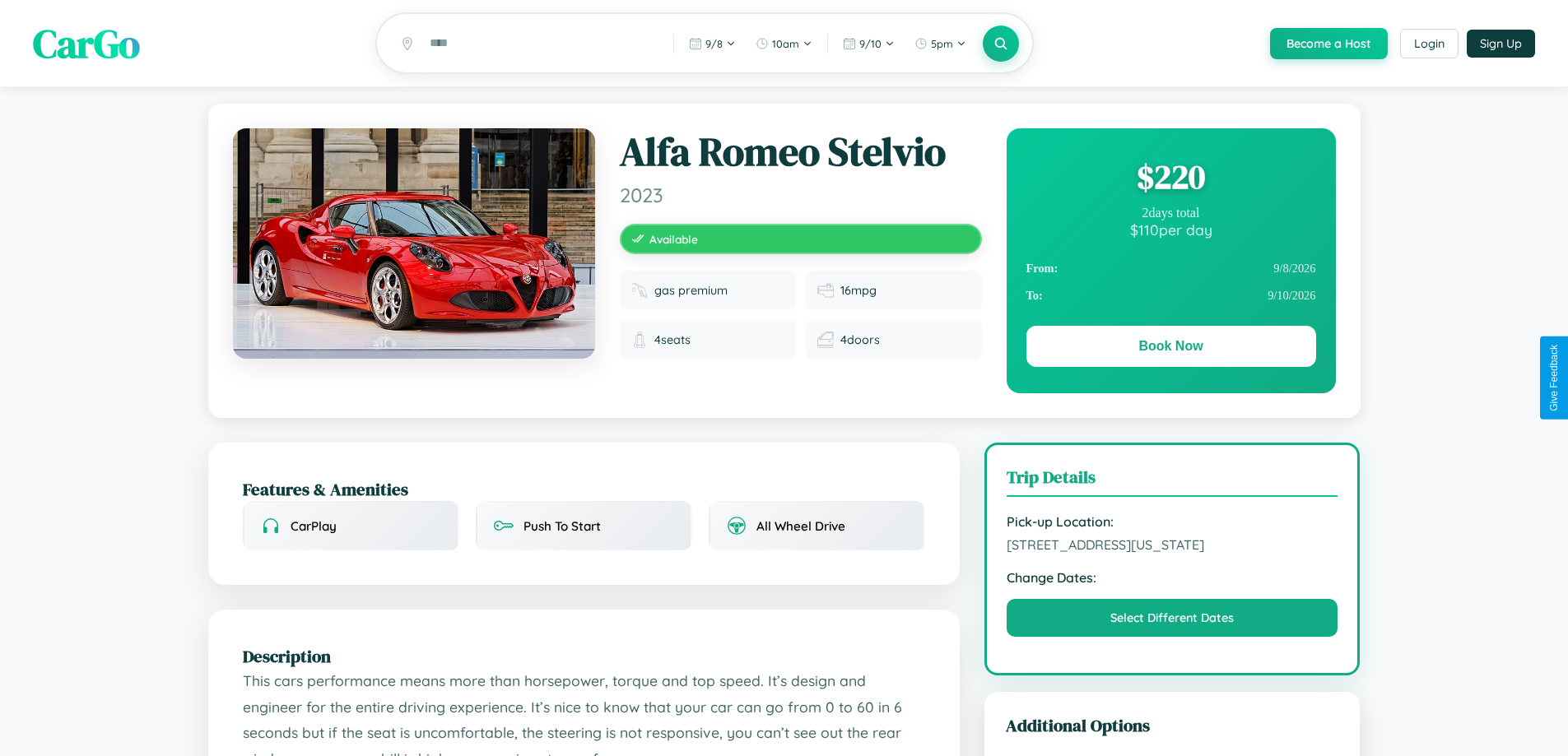
click at [1170, 179] on div "$ 220" at bounding box center [1171, 177] width 289 height 45
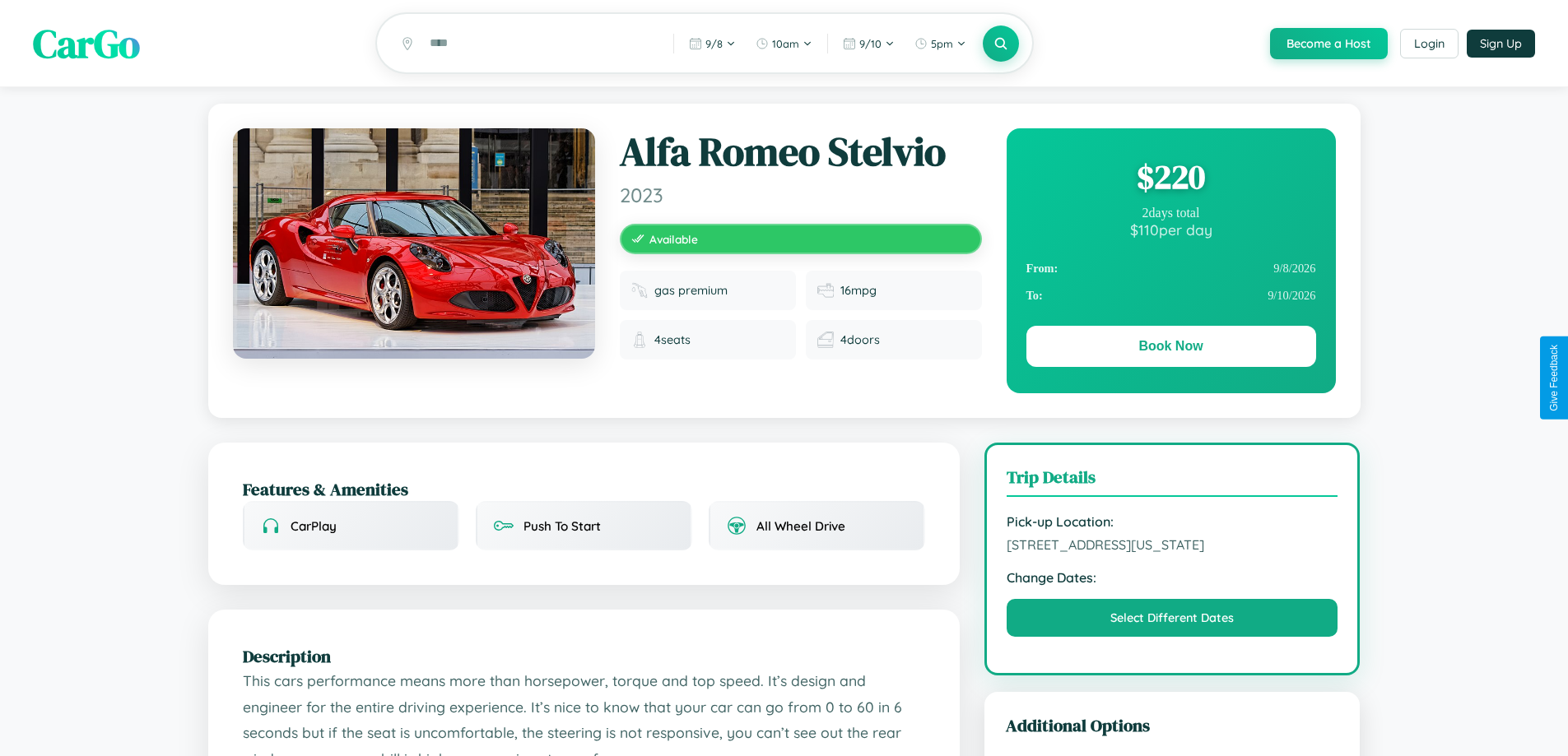
click at [1170, 179] on div "$ 220" at bounding box center [1171, 177] width 289 height 45
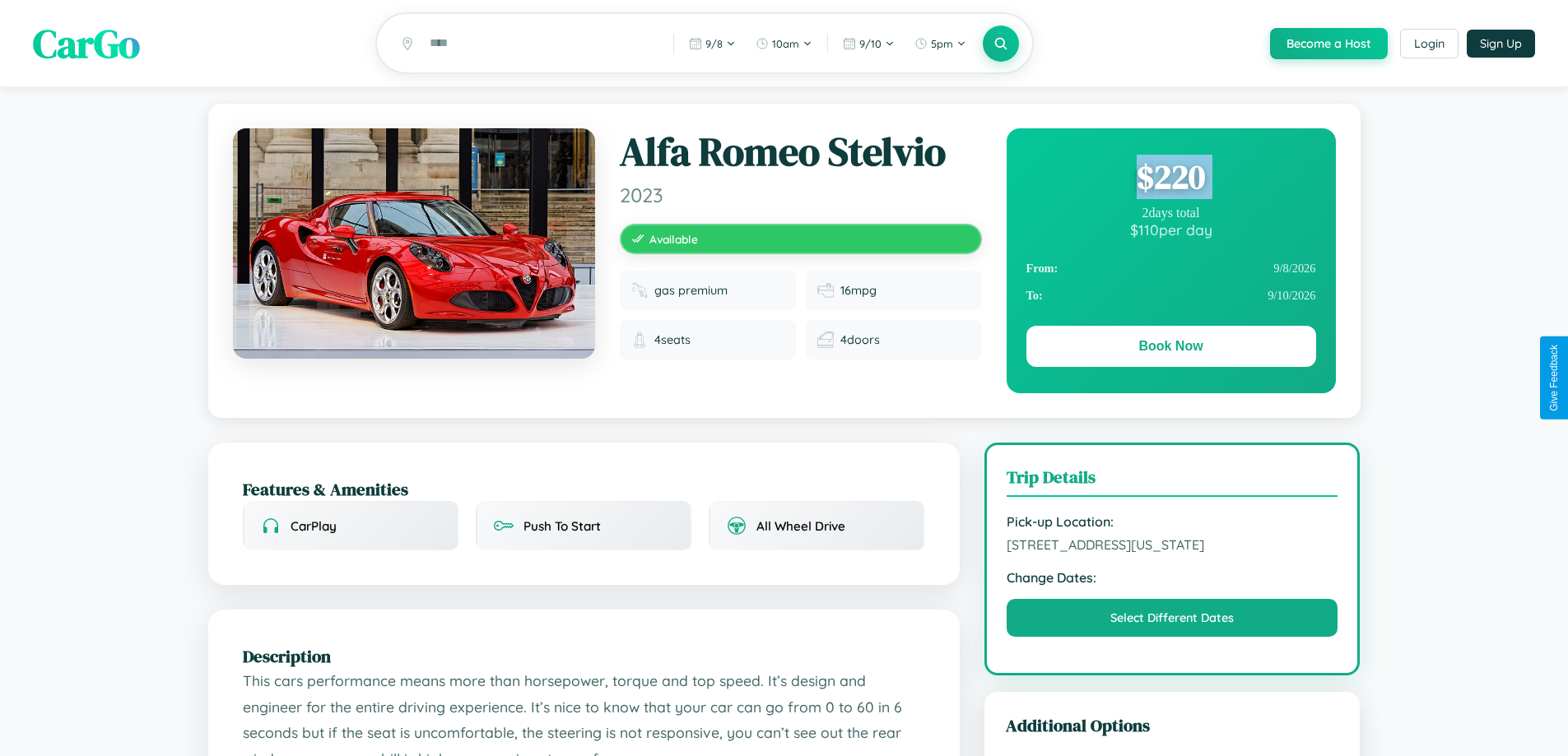
click at [1170, 179] on div "$ 220" at bounding box center [1171, 177] width 289 height 45
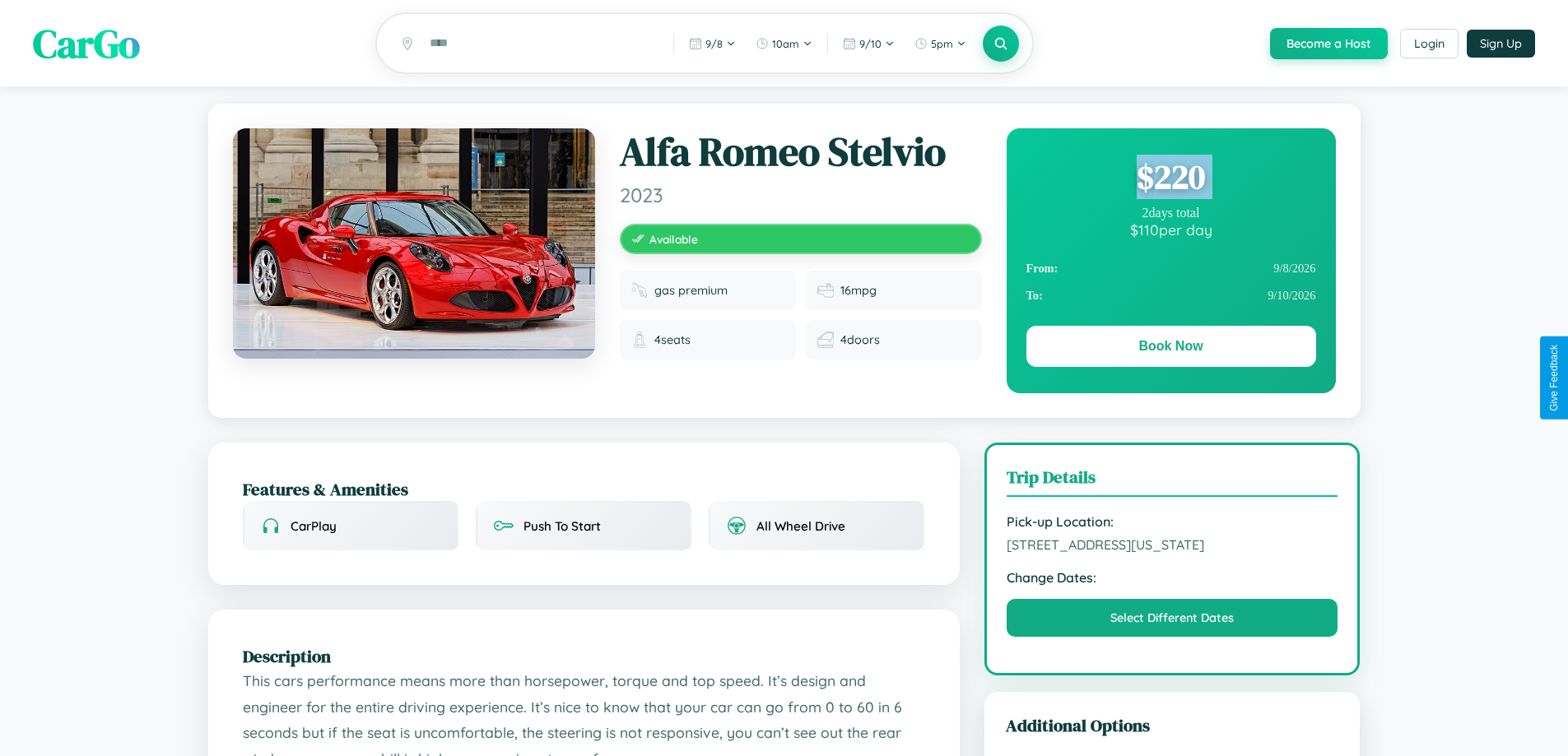
click at [1170, 179] on div "$ 220" at bounding box center [1171, 177] width 289 height 45
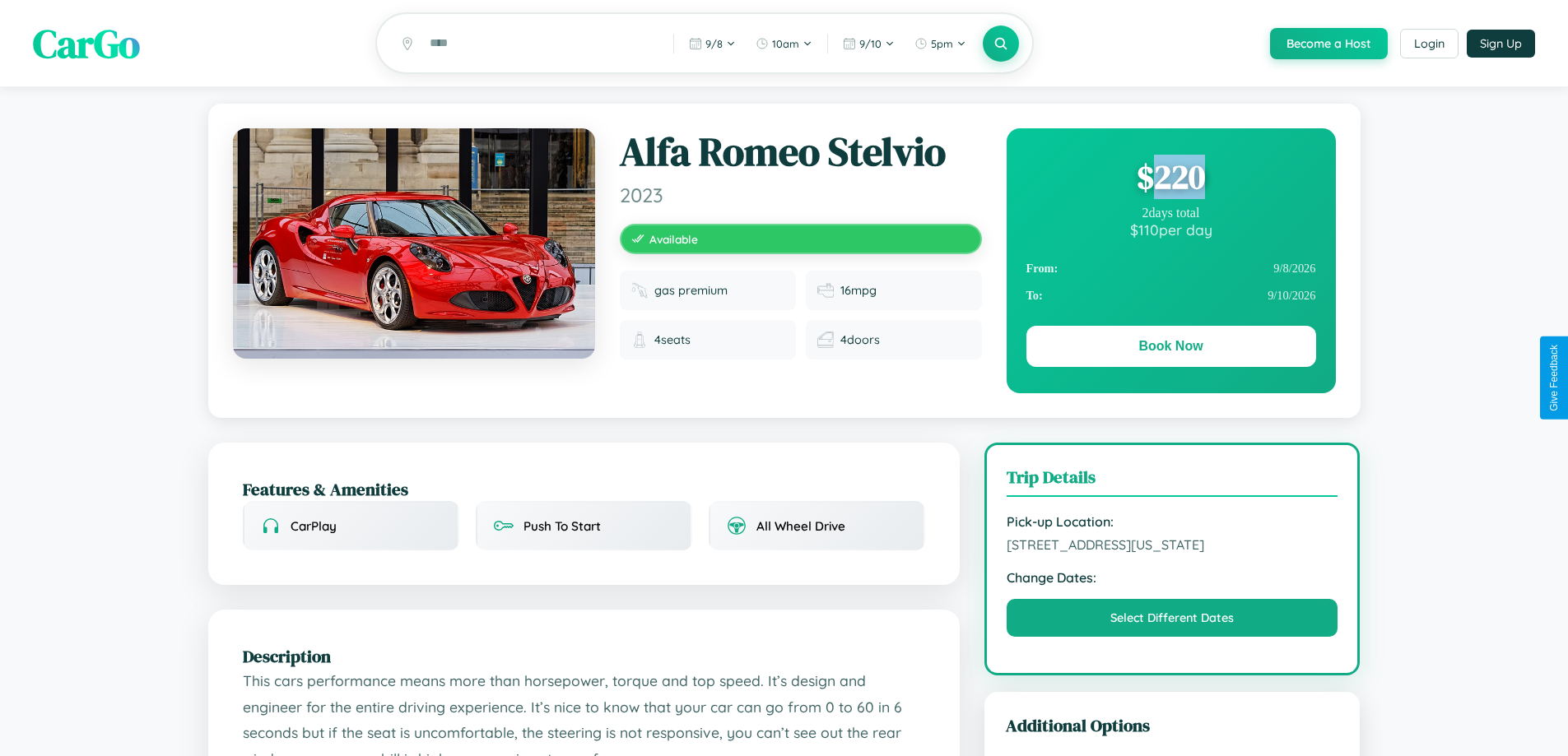
click at [1170, 179] on div "$ 220" at bounding box center [1171, 177] width 289 height 45
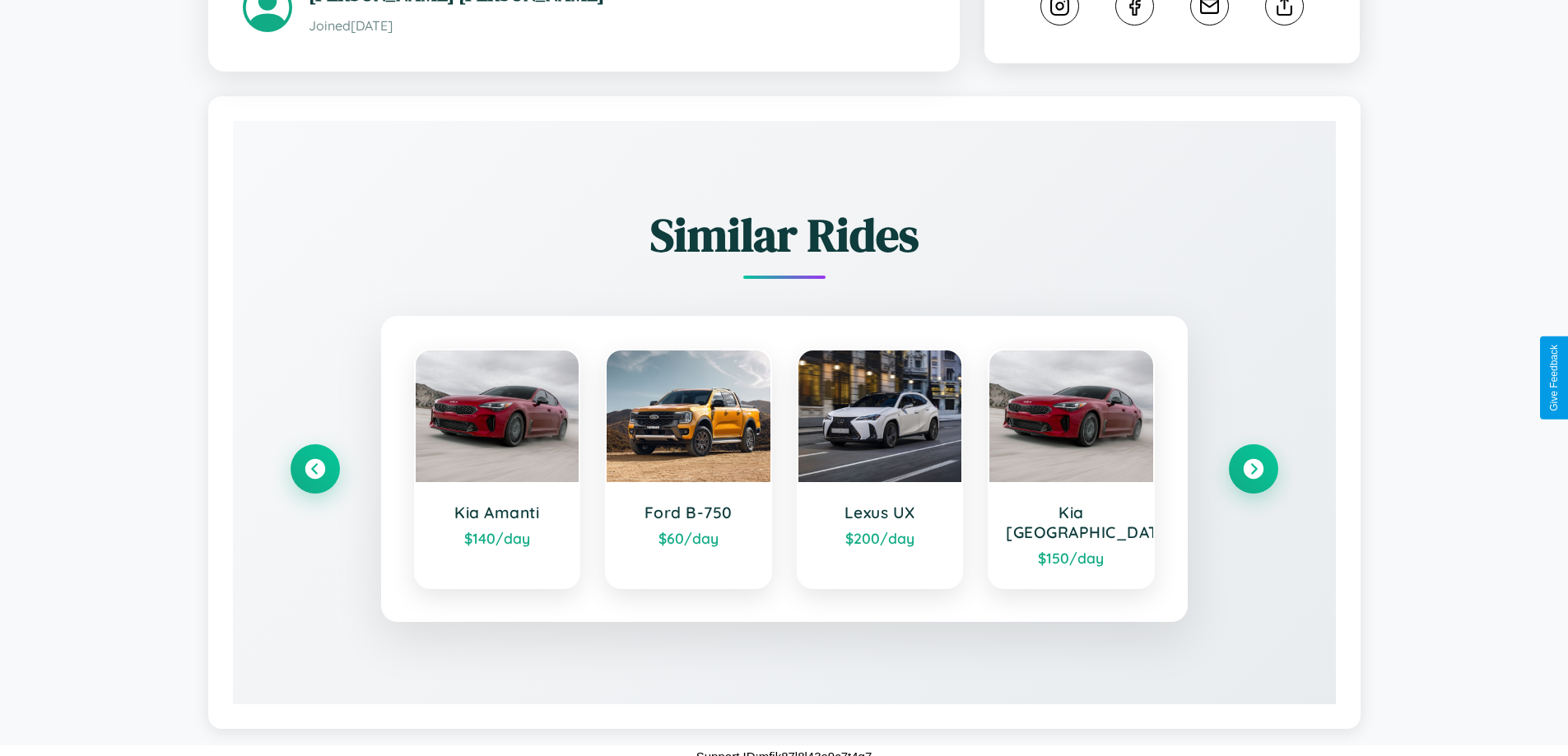
scroll to position [913, 0]
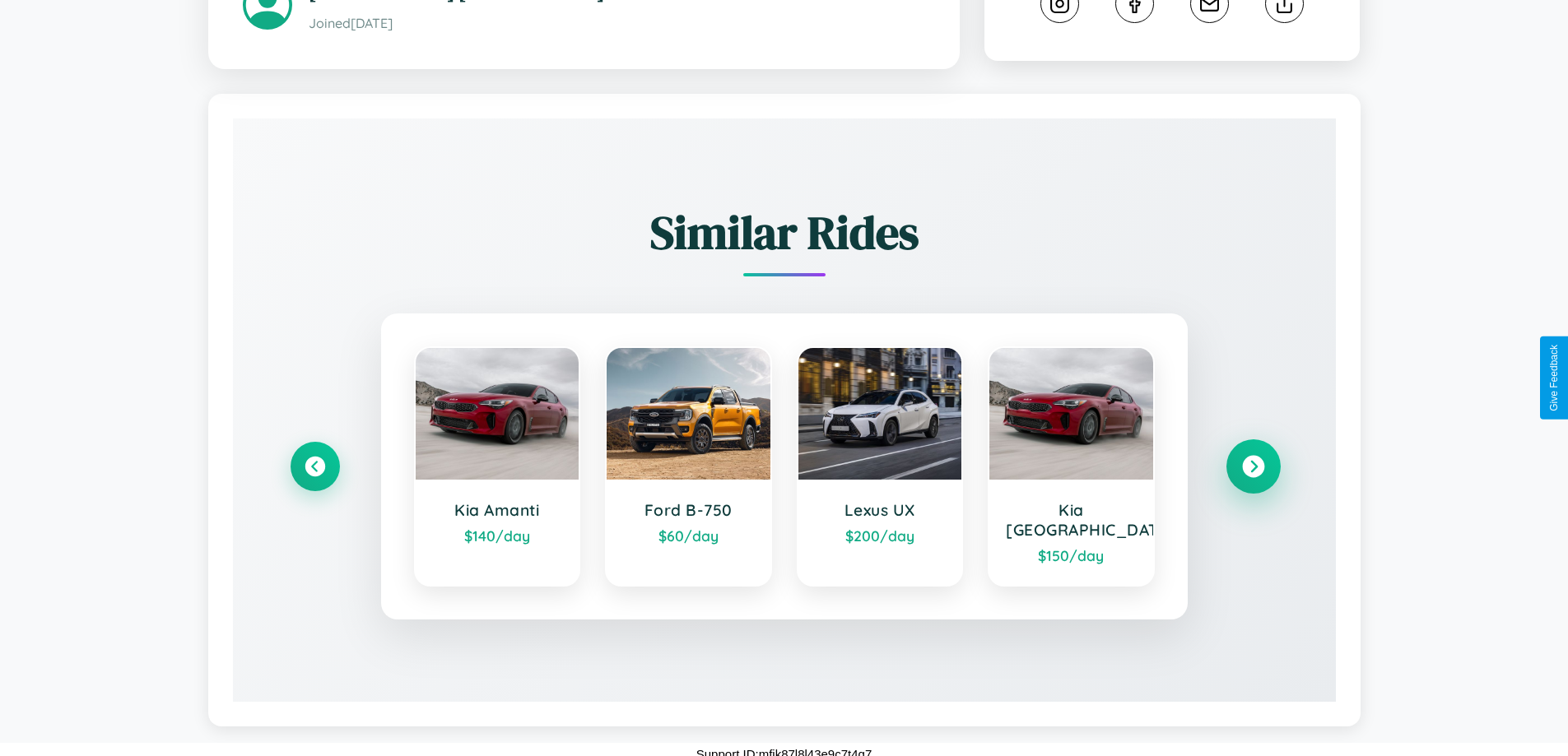
click at [1253, 468] on icon at bounding box center [1253, 467] width 22 height 22
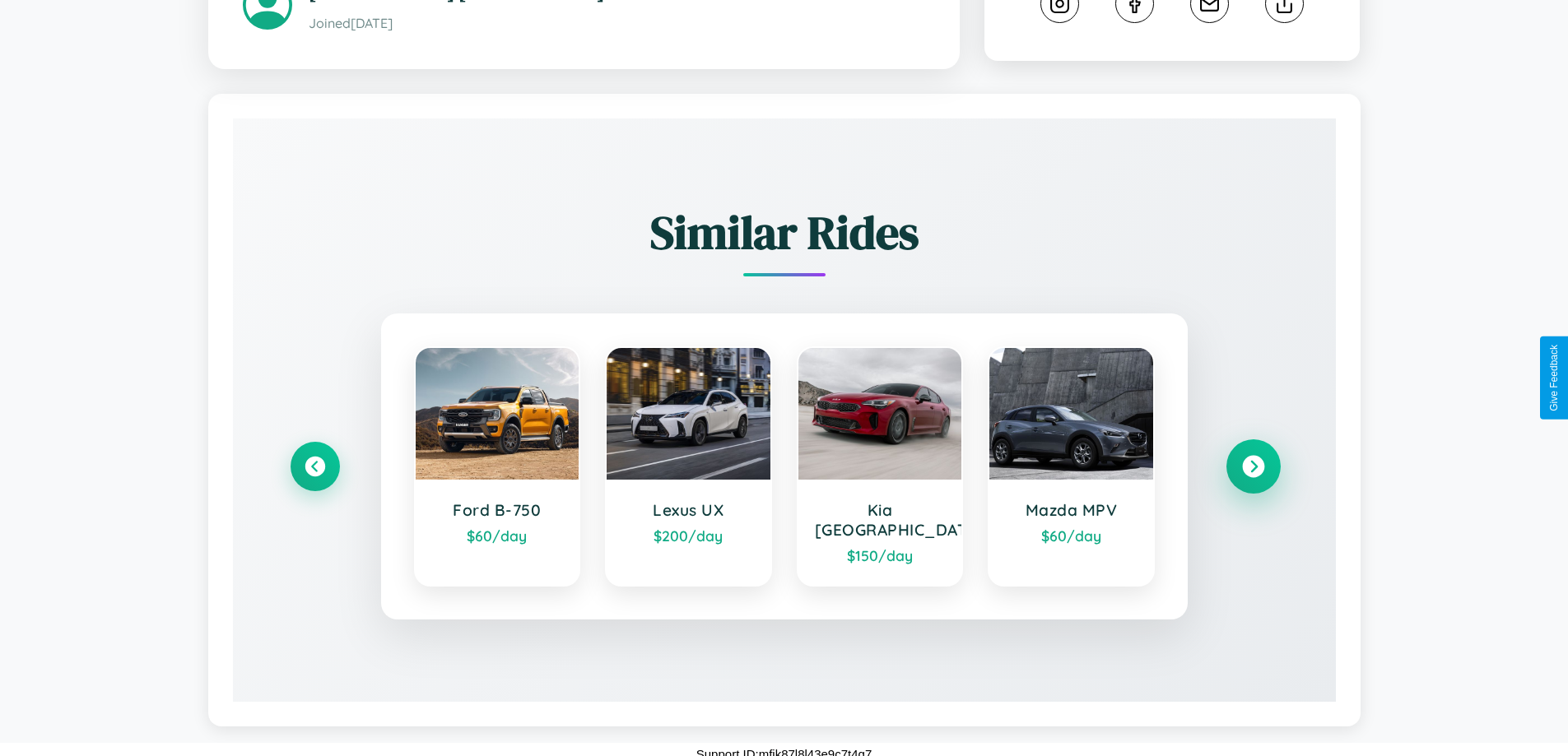
click at [1253, 468] on icon at bounding box center [1253, 467] width 22 height 22
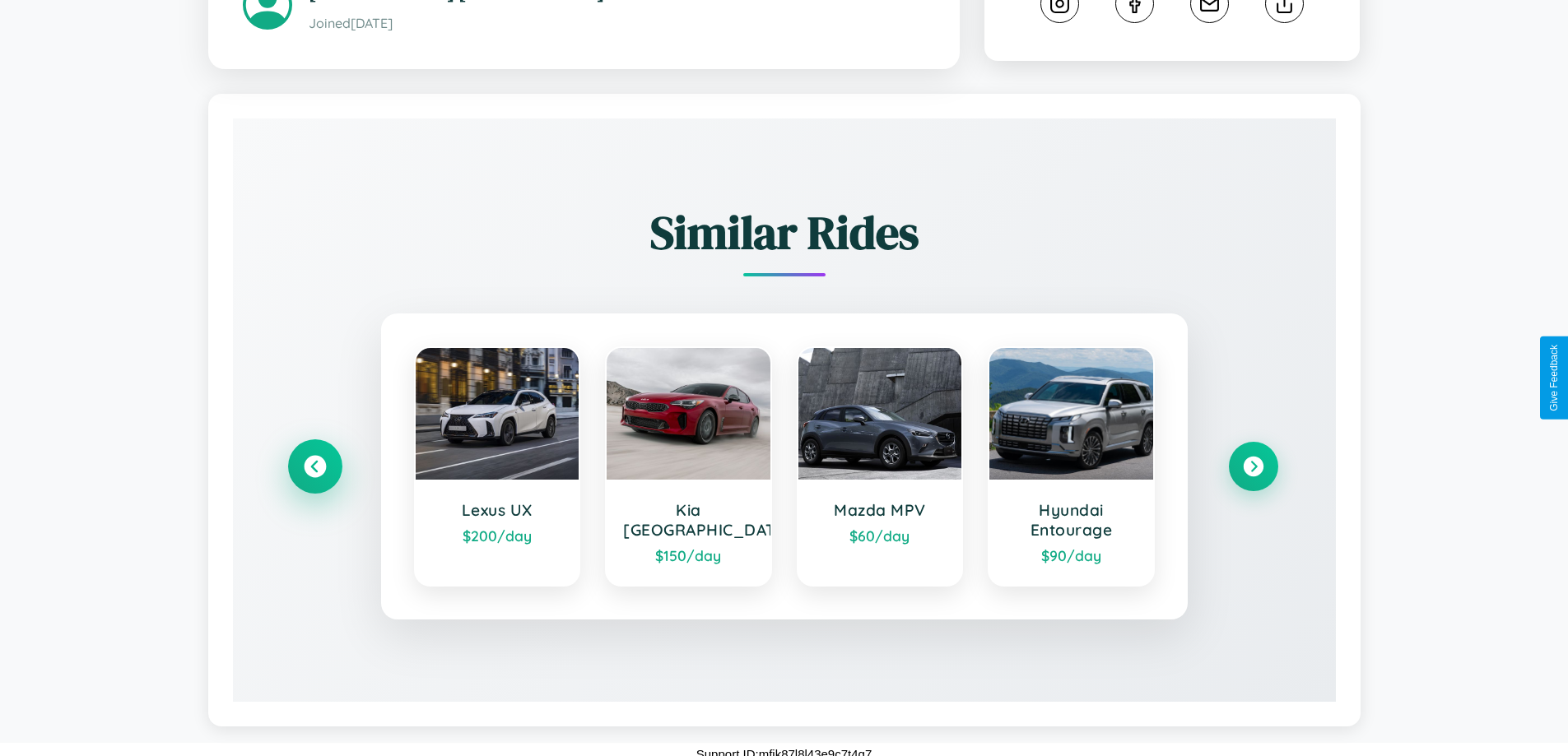
click at [315, 477] on icon at bounding box center [315, 467] width 22 height 22
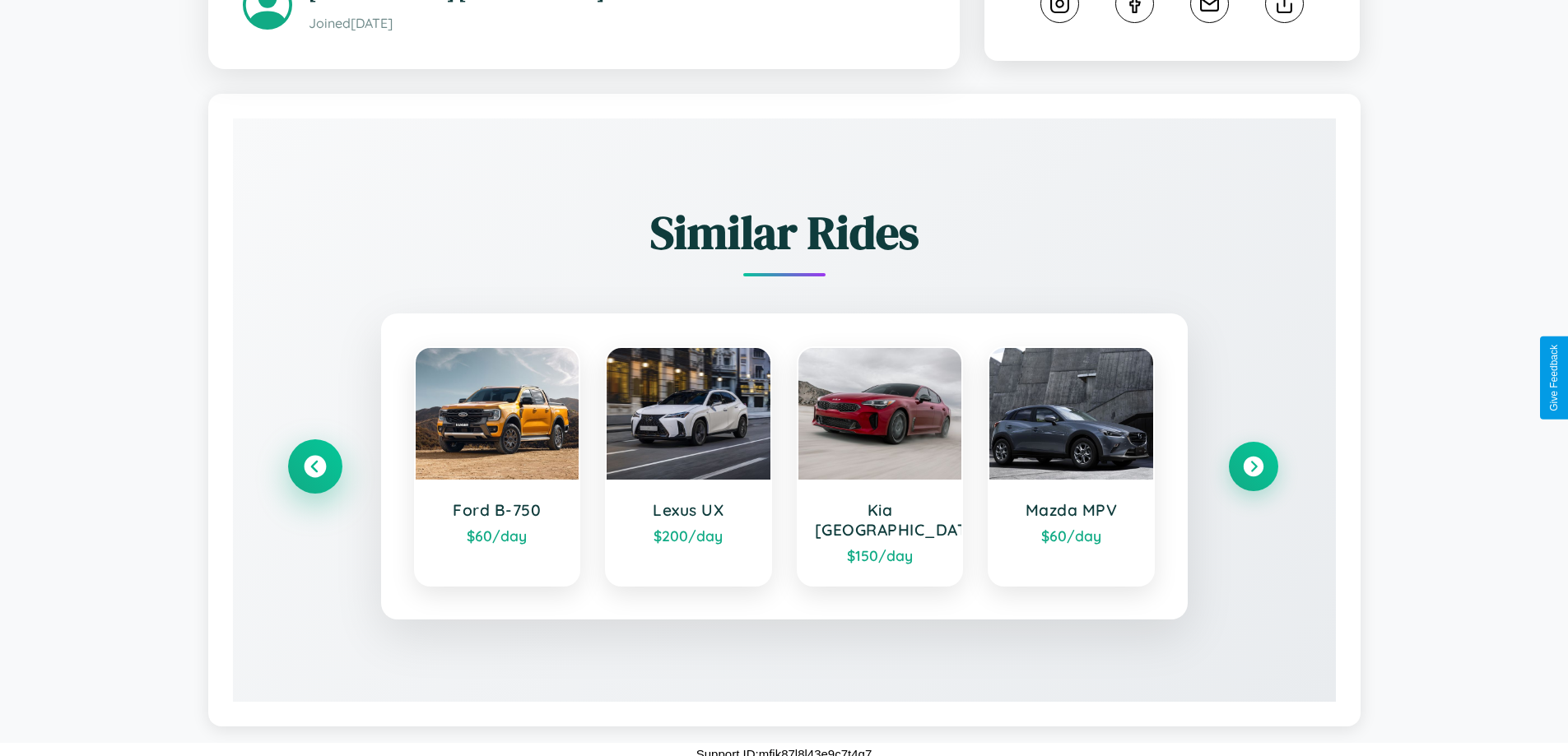
click at [315, 468] on icon at bounding box center [315, 467] width 22 height 22
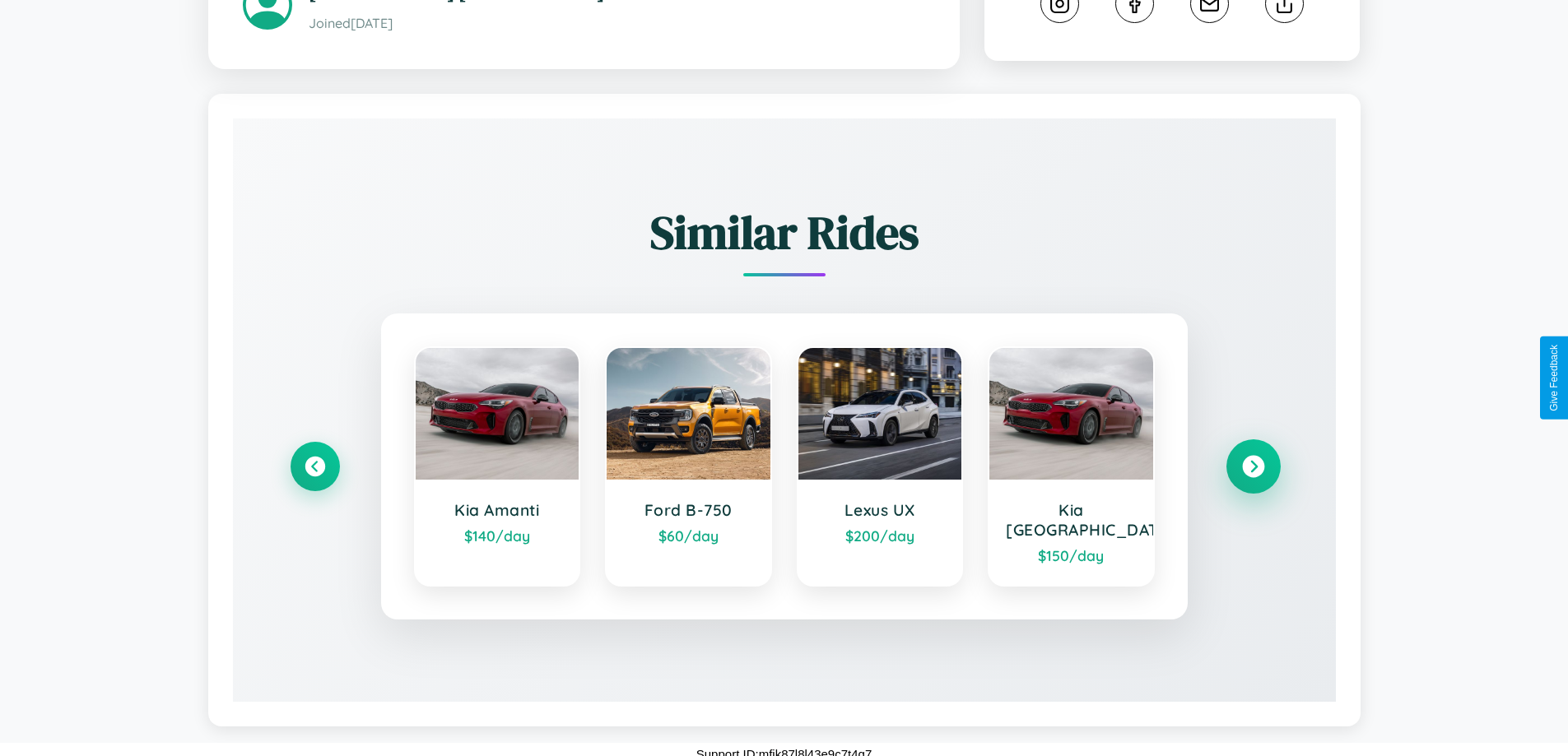
click at [1253, 468] on icon at bounding box center [1253, 467] width 22 height 22
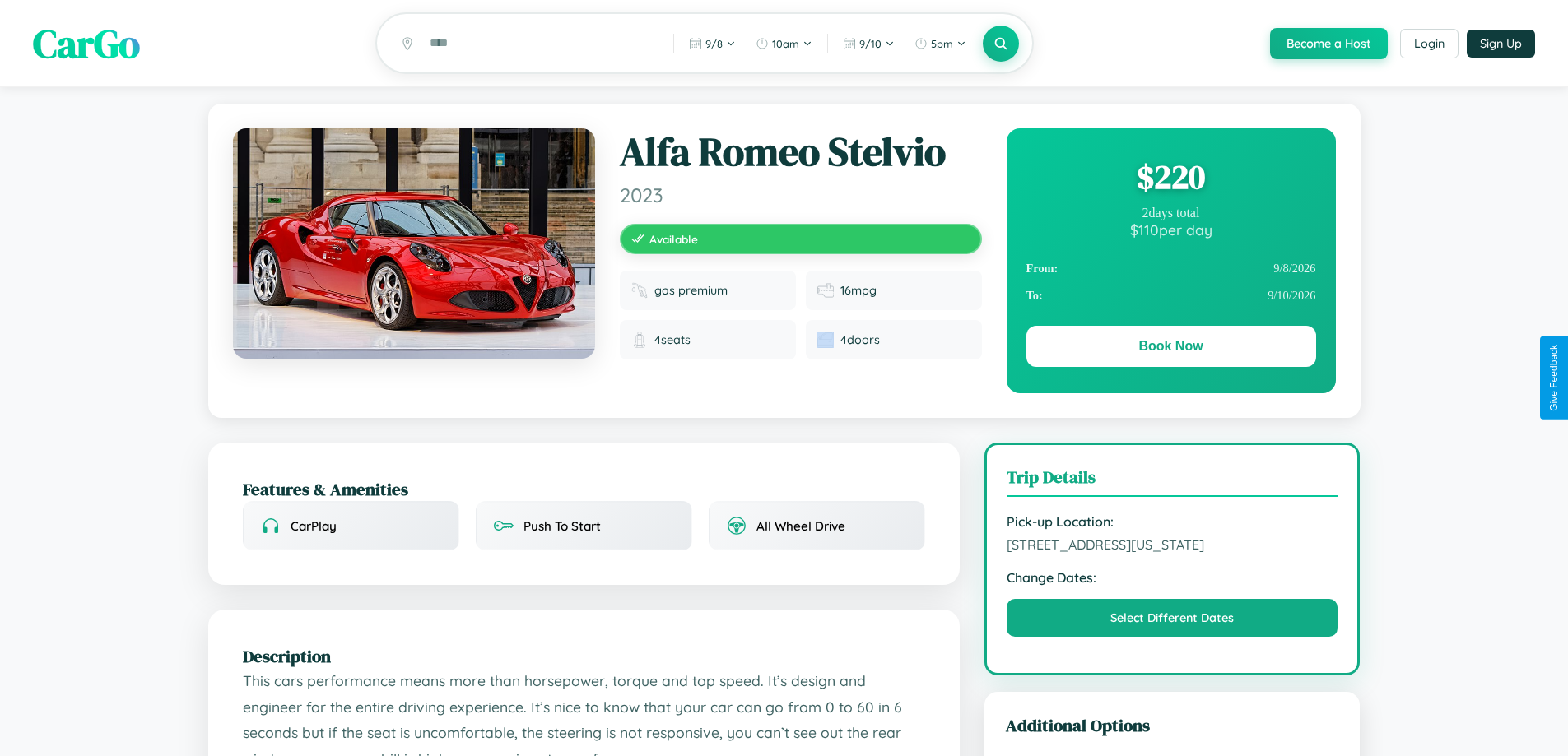
scroll to position [178, 0]
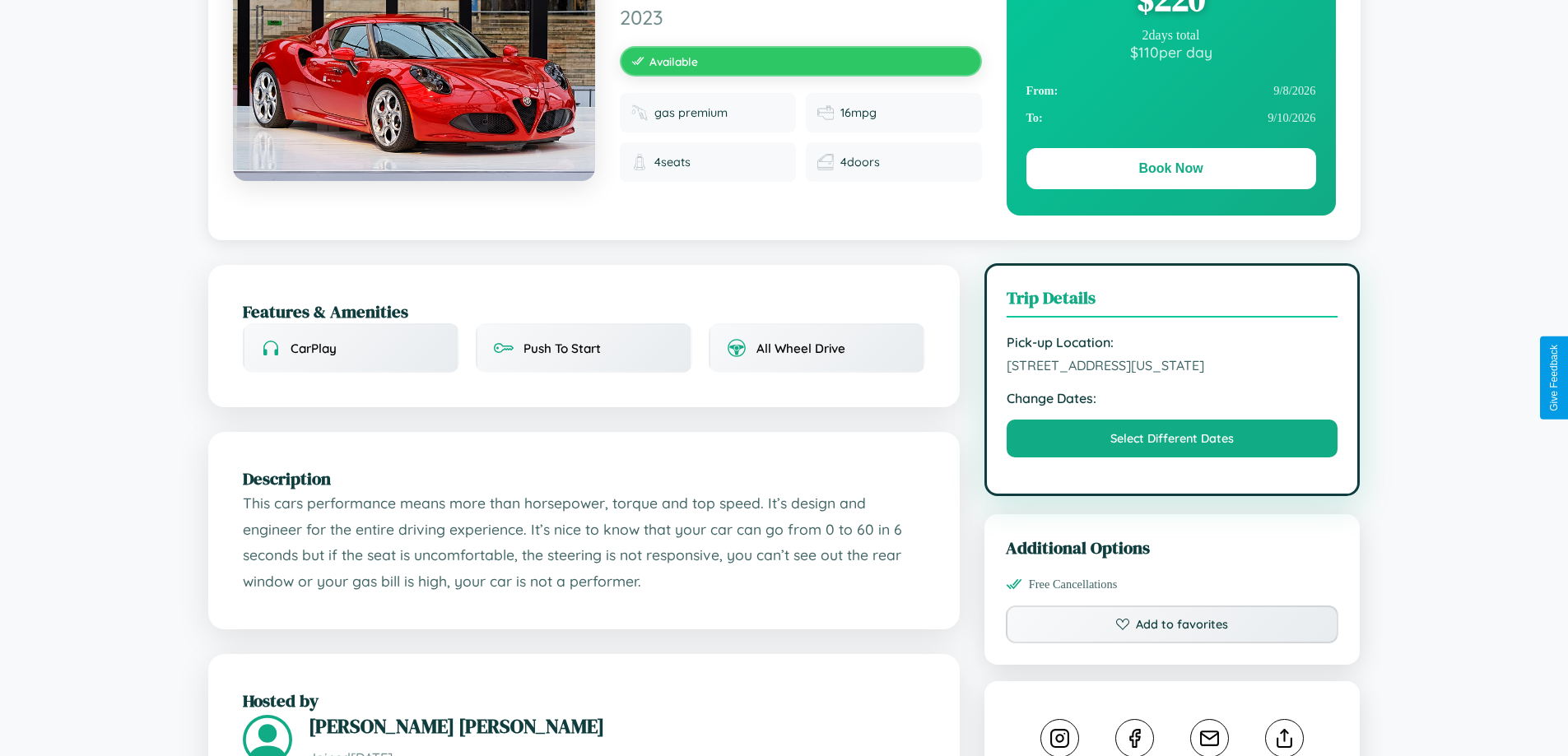
click at [1172, 374] on span "4552 Third Street Atlanta Georgia 76555 United States" at bounding box center [1172, 365] width 331 height 17
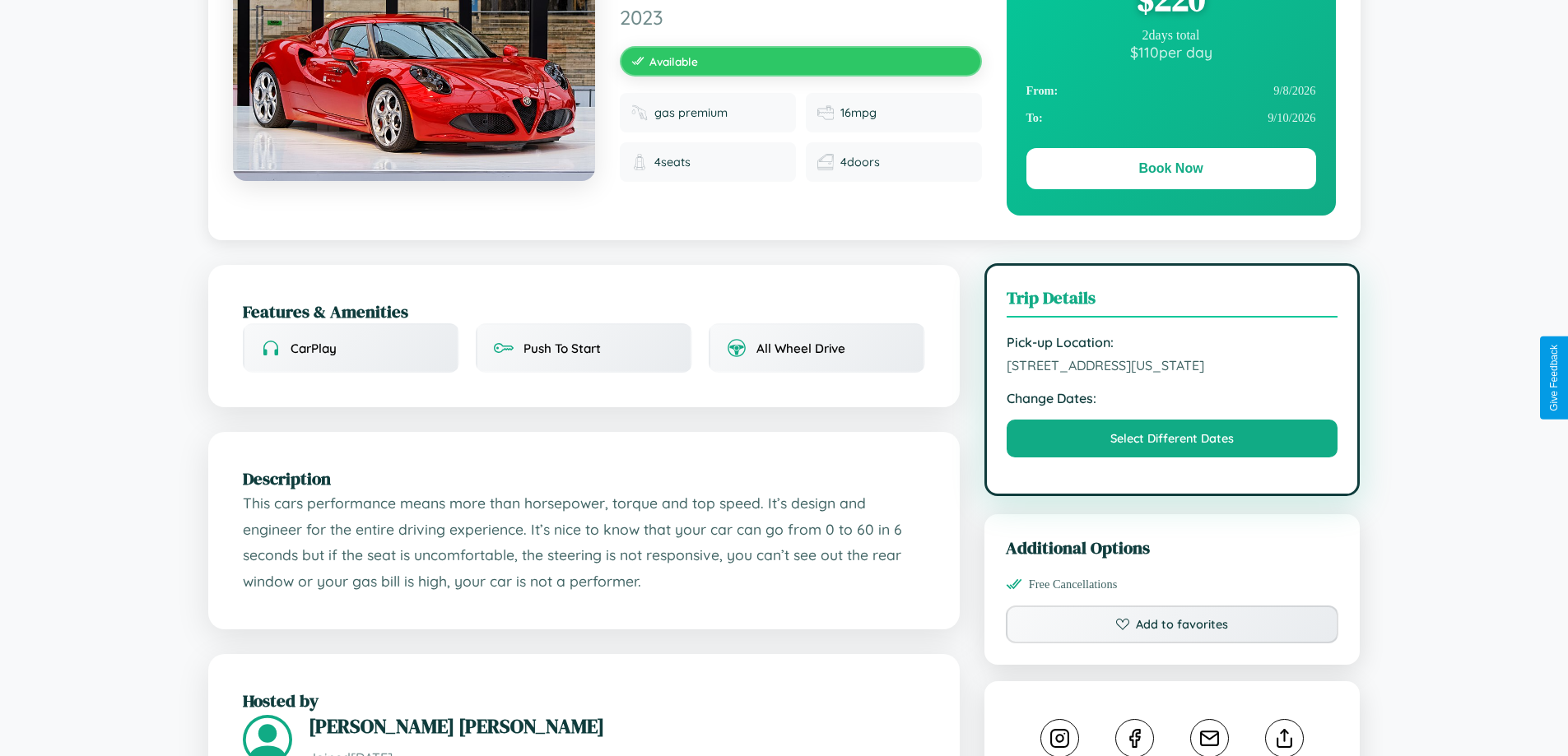
click at [1172, 374] on span "4552 Third Street Atlanta Georgia 76555 United States" at bounding box center [1172, 365] width 331 height 17
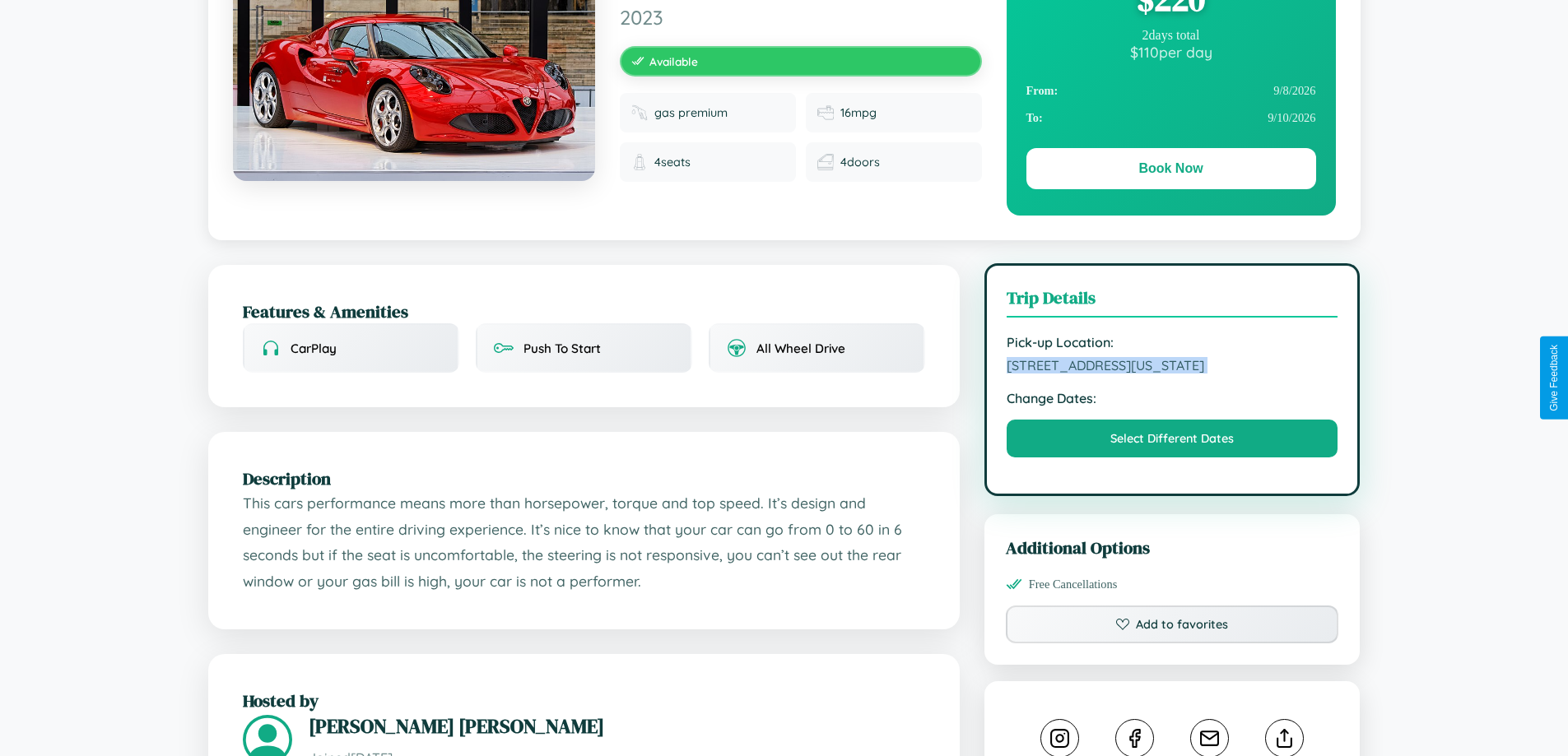
click at [1172, 374] on span "4552 Third Street Atlanta Georgia 76555 United States" at bounding box center [1172, 365] width 331 height 17
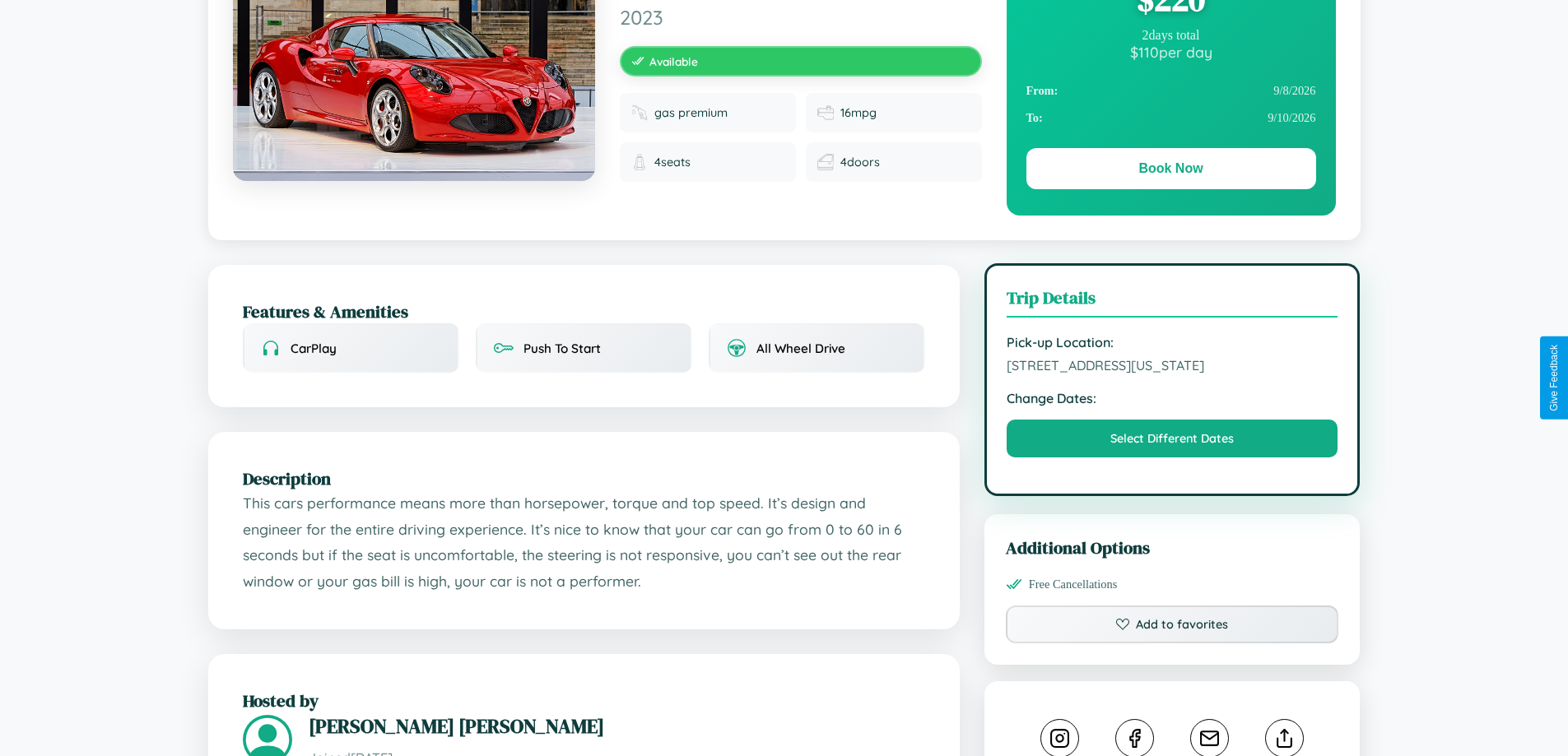
click at [1172, 374] on span "4552 Third Street Atlanta Georgia 76555 United States" at bounding box center [1172, 365] width 331 height 17
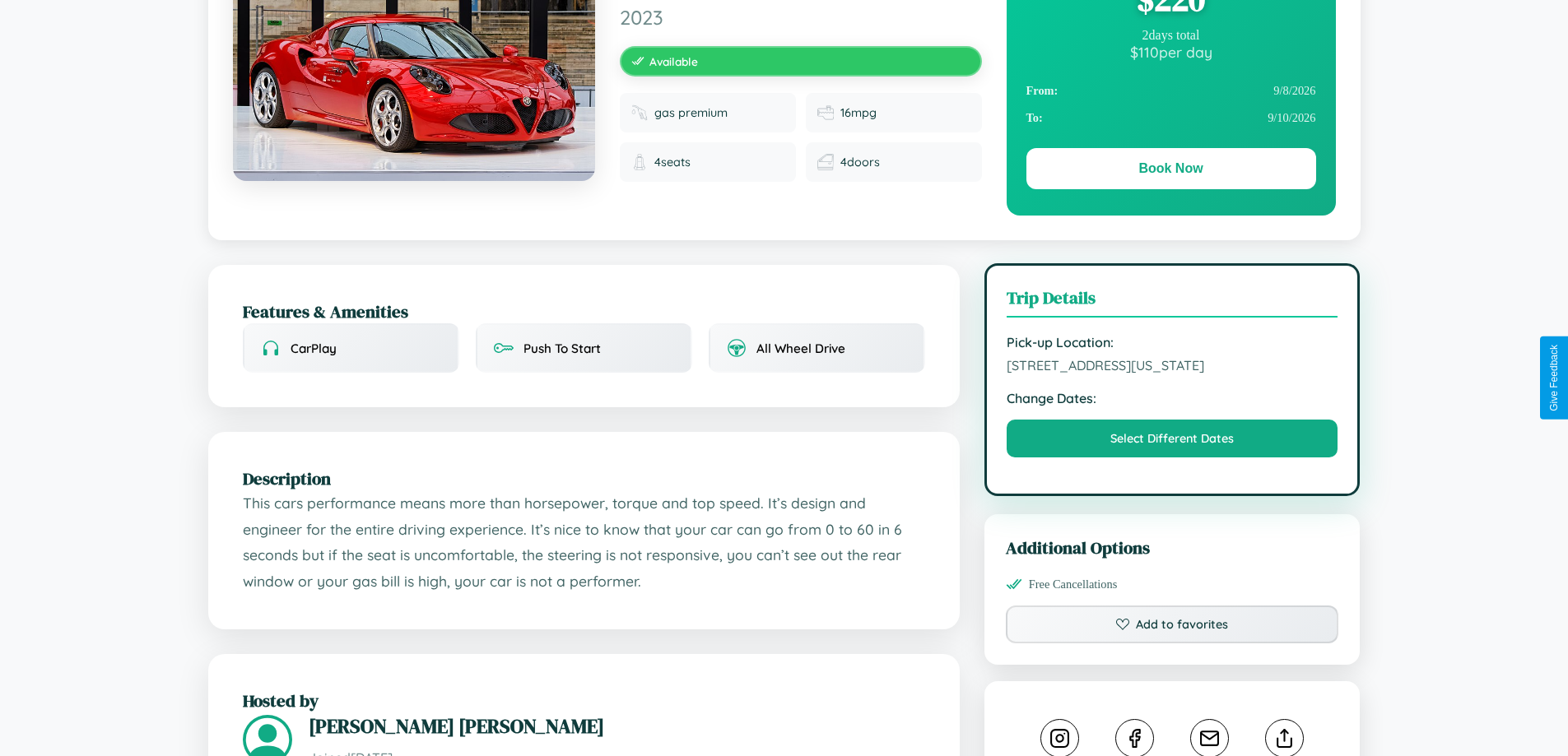
click at [1172, 374] on span "4552 Third Street Atlanta Georgia 76555 United States" at bounding box center [1172, 365] width 331 height 17
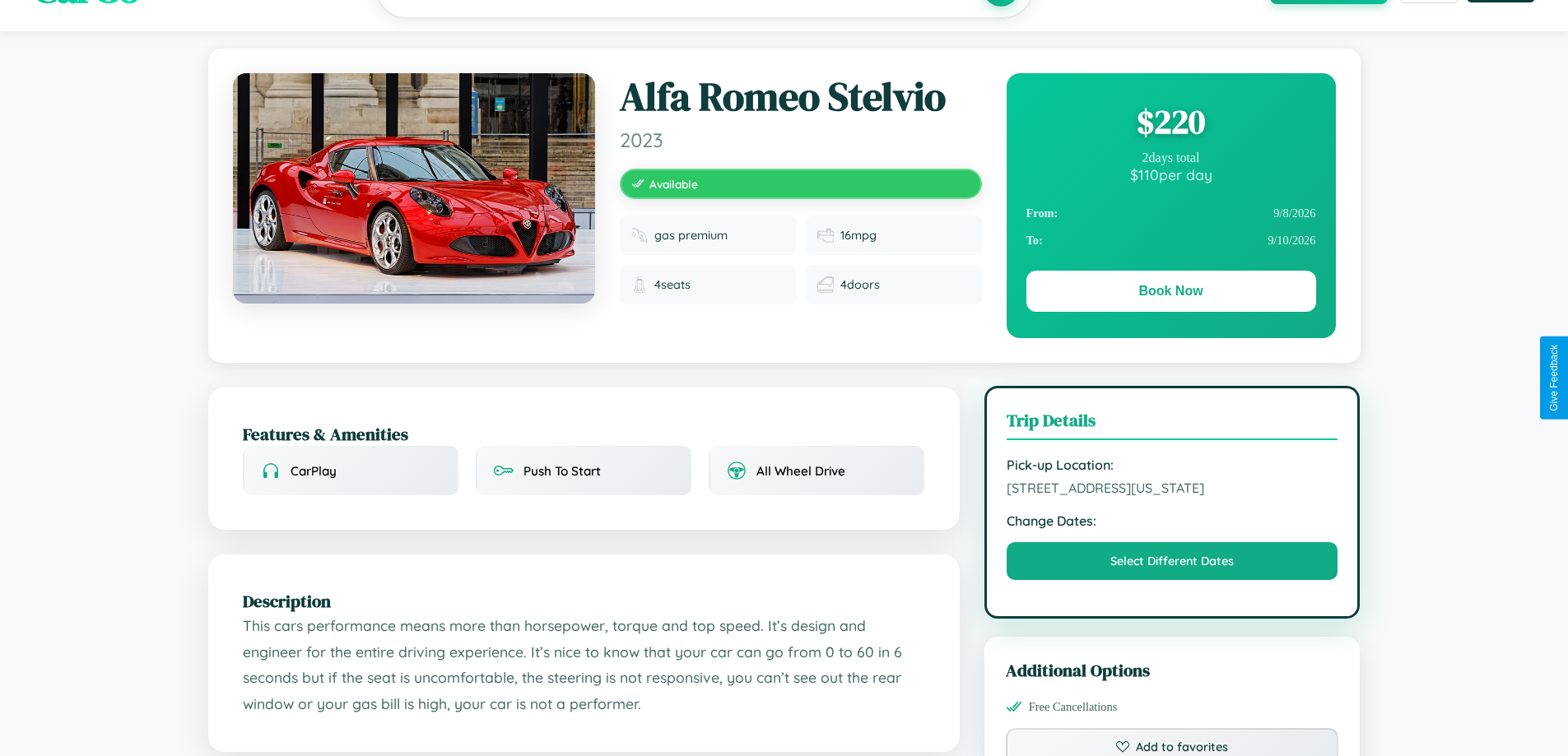
scroll to position [0, 0]
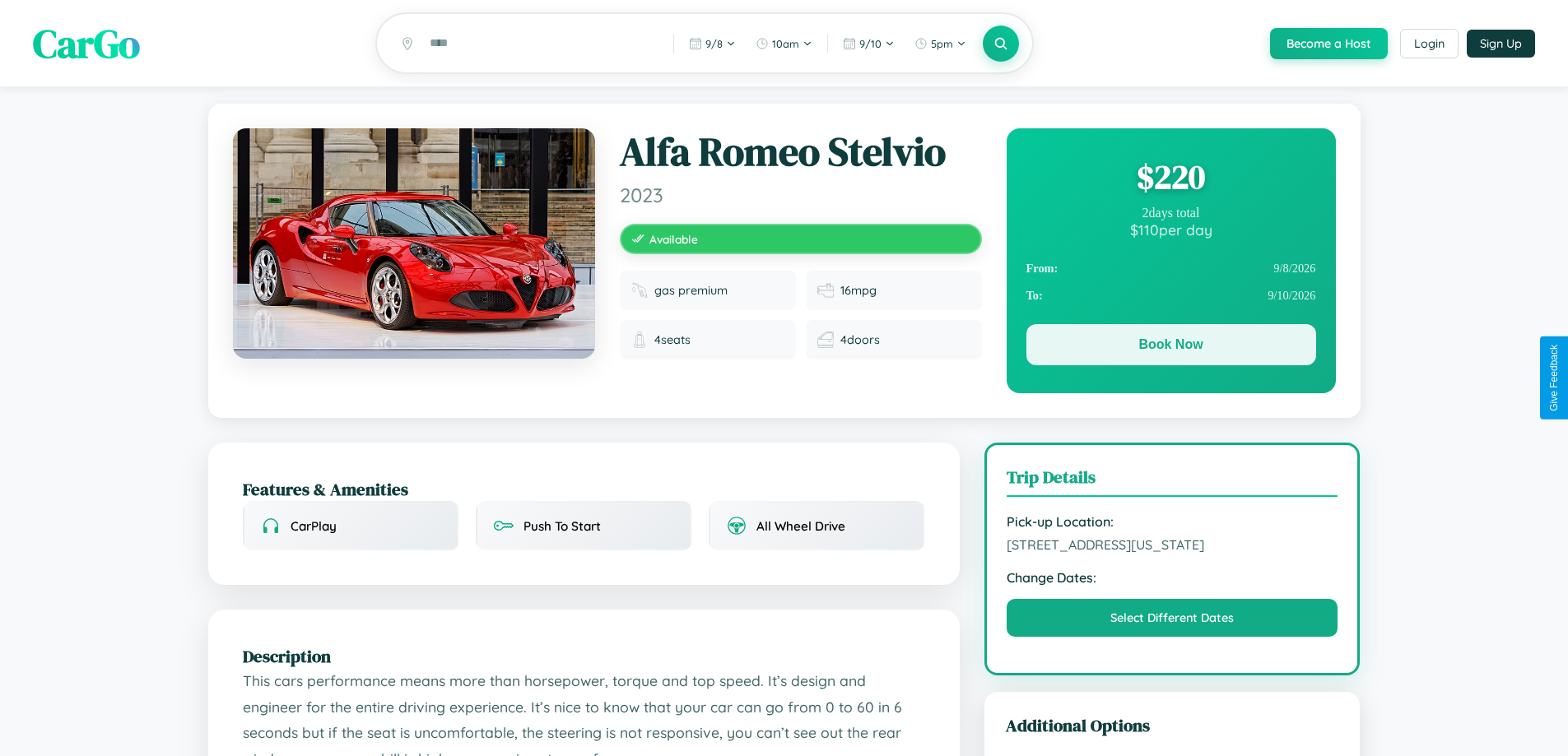
click at [1170, 348] on button "Book Now" at bounding box center [1171, 344] width 289 height 41
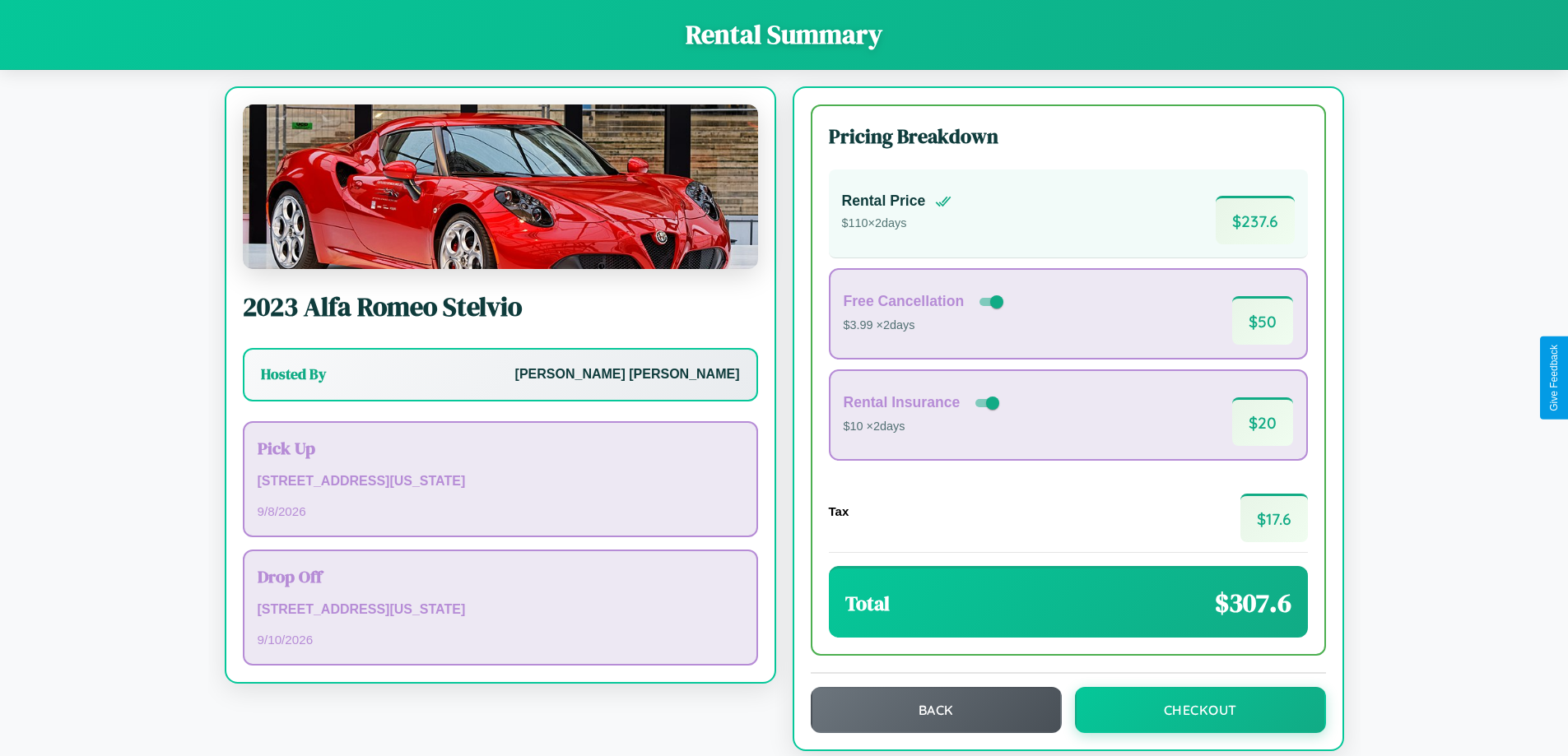
scroll to position [11, 0]
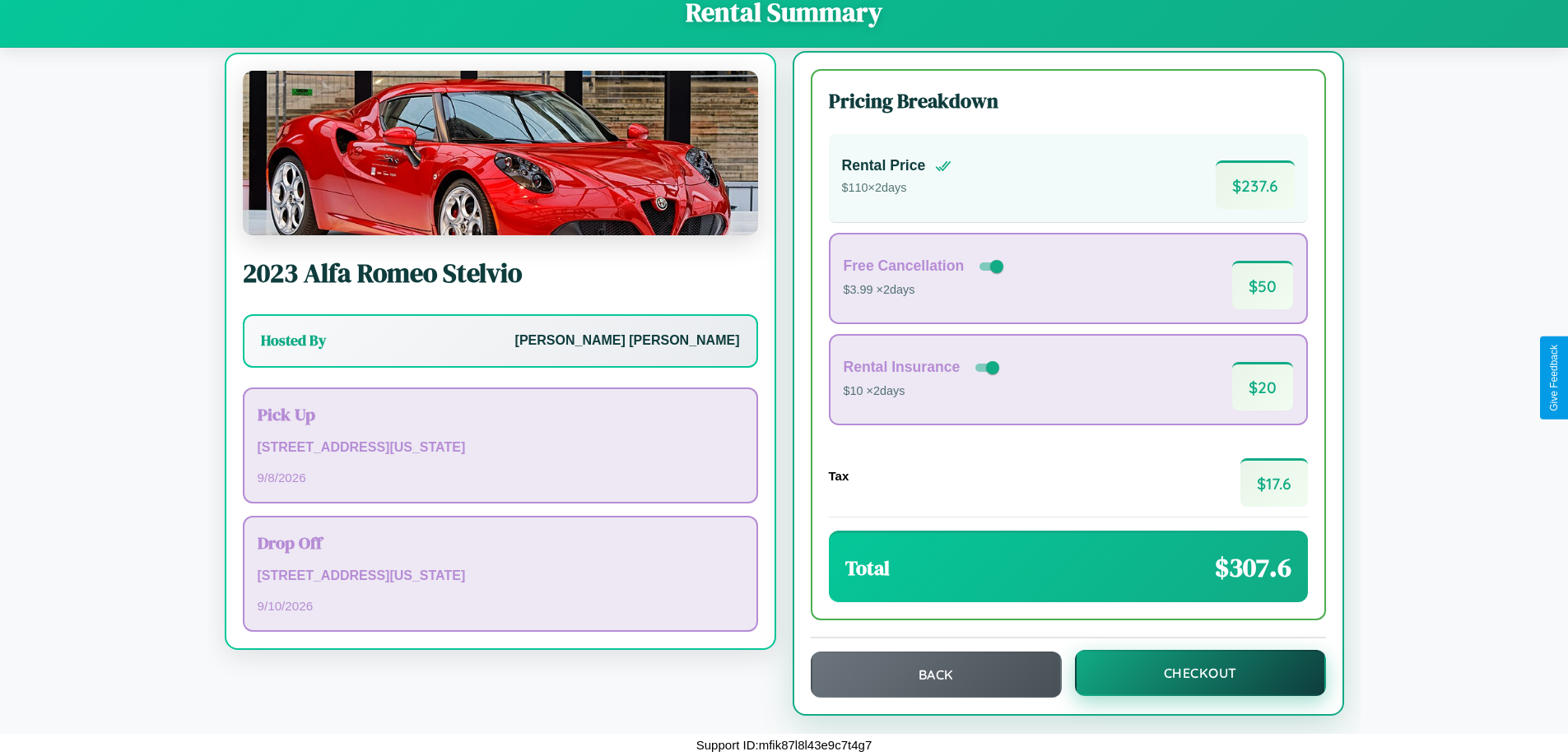
click at [1189, 673] on button "Checkout" at bounding box center [1200, 673] width 251 height 46
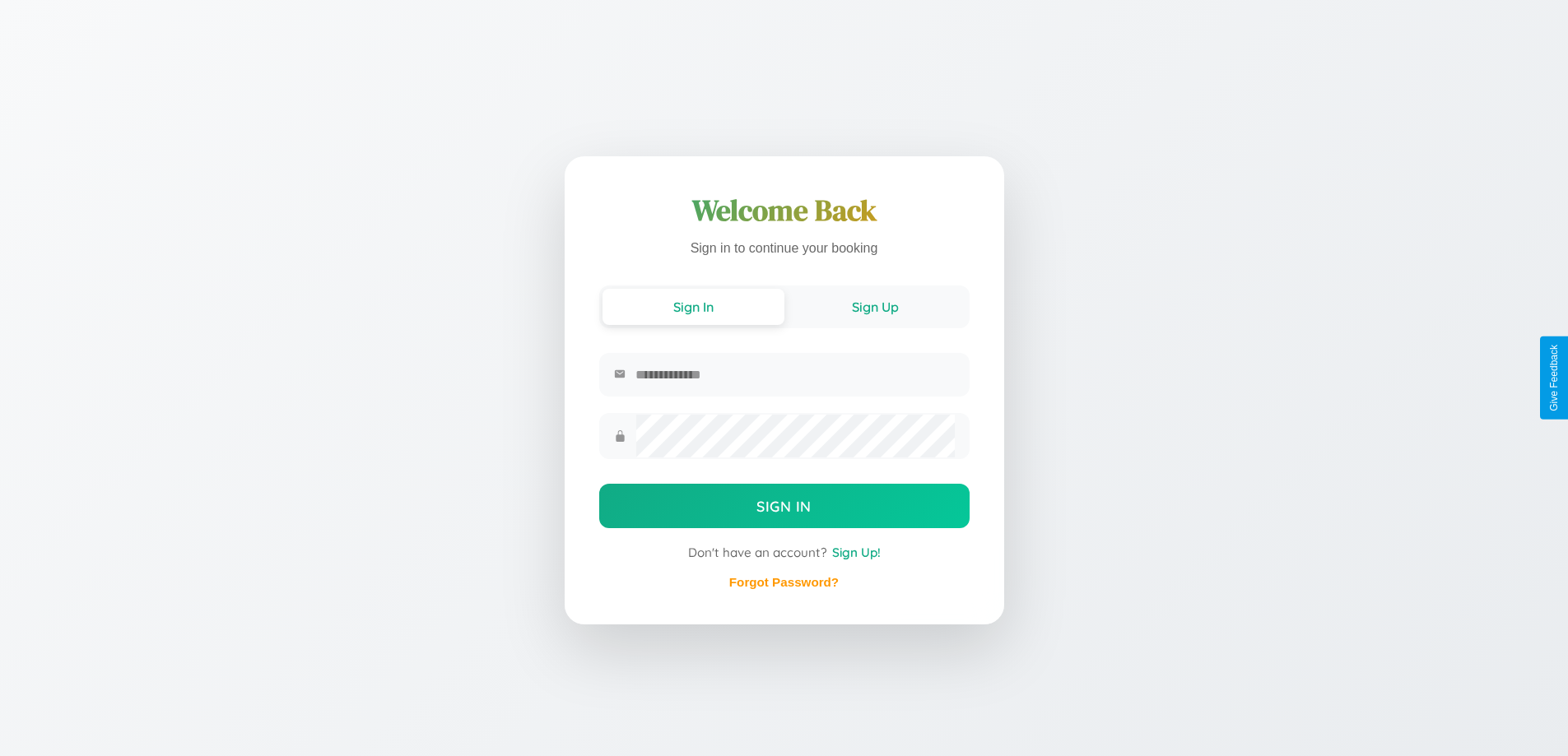
click at [875, 305] on button "Sign Up" at bounding box center [875, 306] width 182 height 36
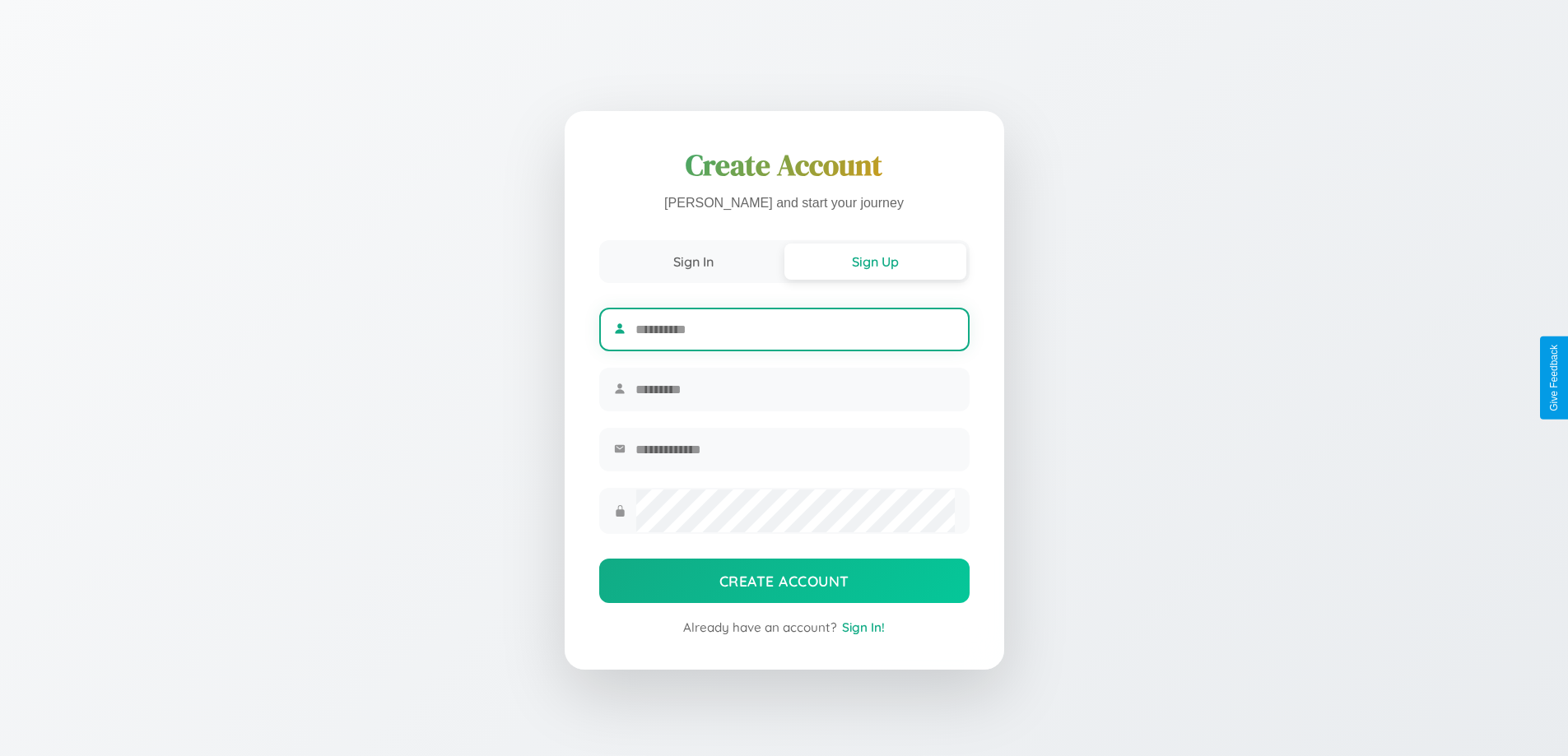
click at [794, 327] on input "text" at bounding box center [794, 328] width 318 height 40
type input "*****"
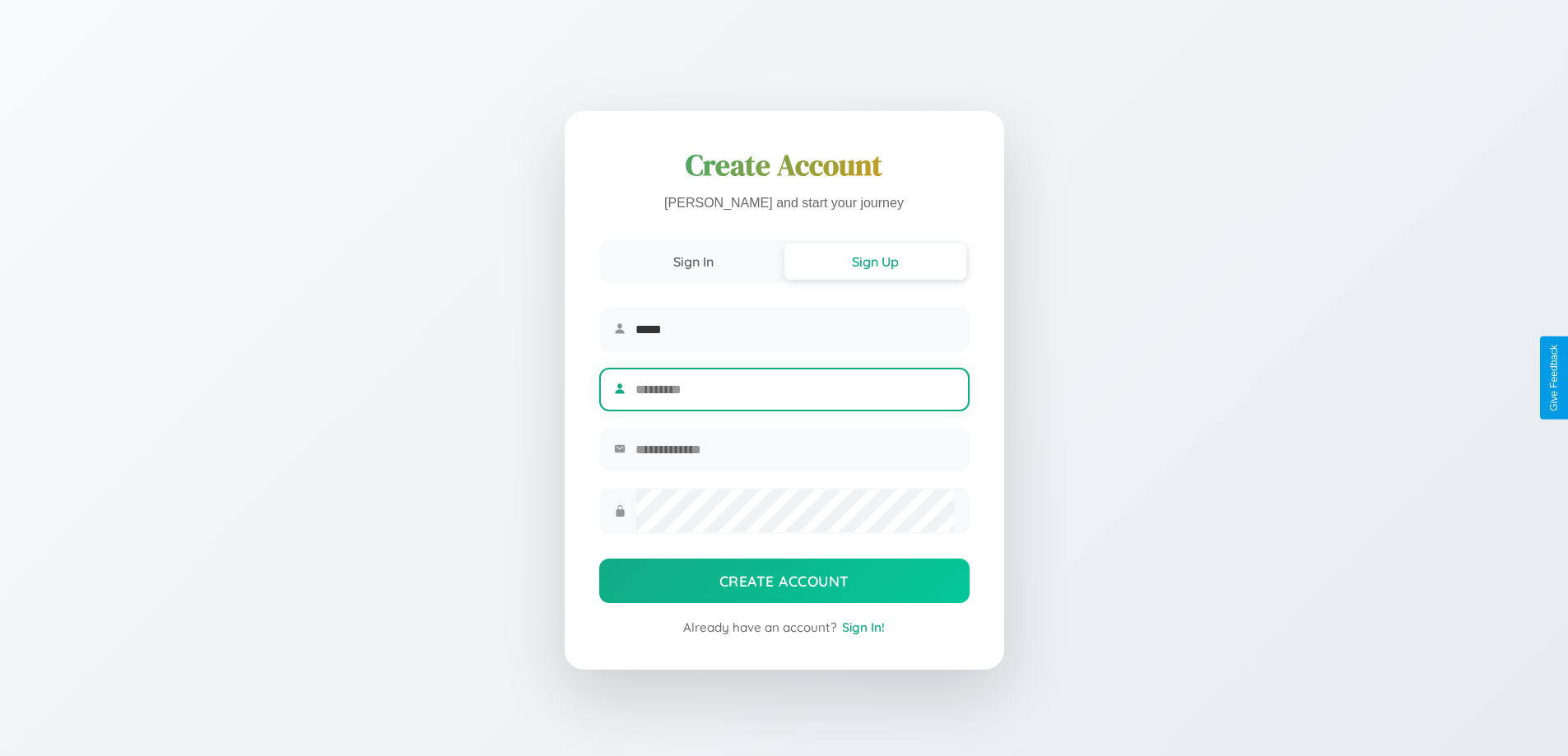
click at [794, 390] on input "text" at bounding box center [794, 389] width 318 height 40
type input "*****"
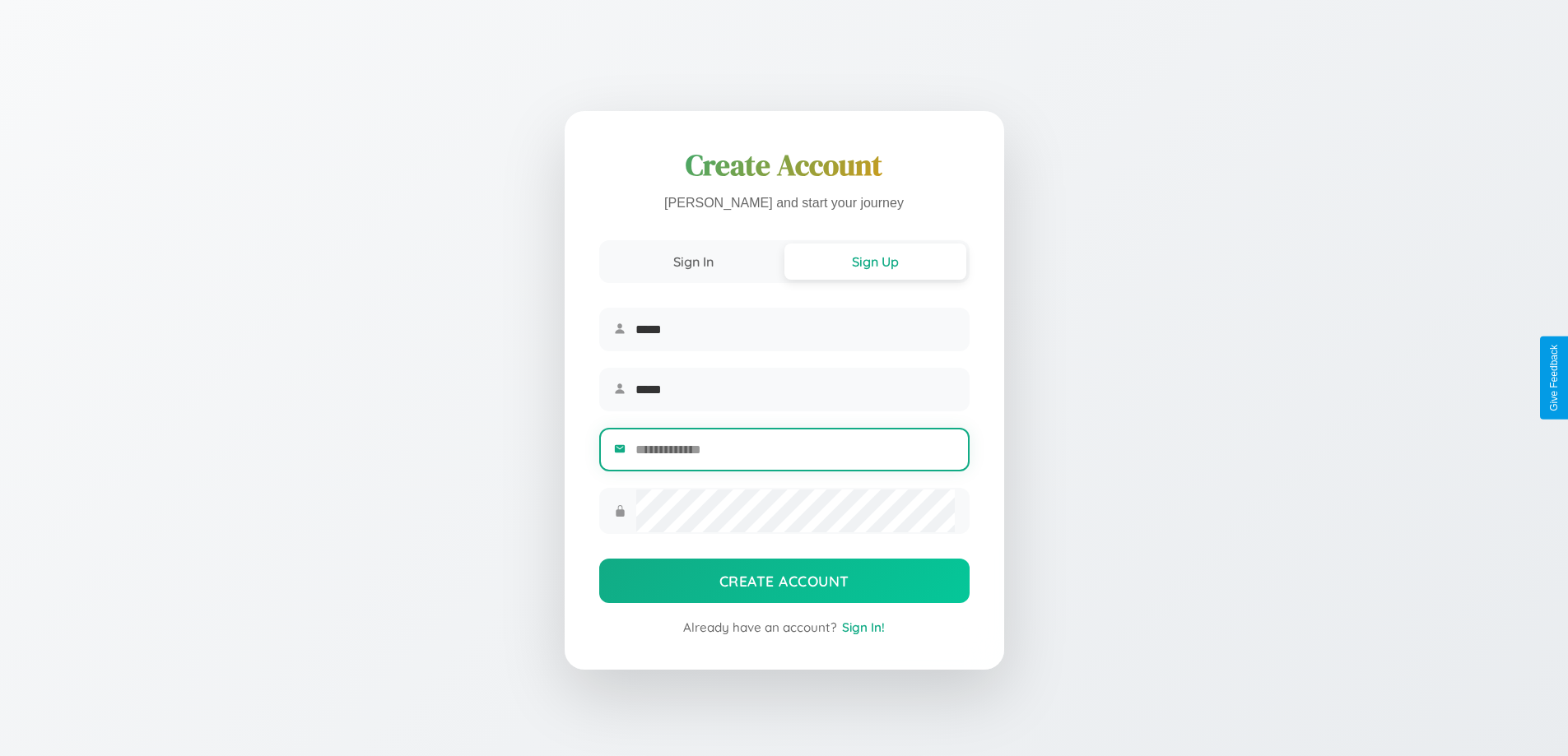
click at [794, 452] on input "email" at bounding box center [794, 449] width 318 height 40
type input "**********"
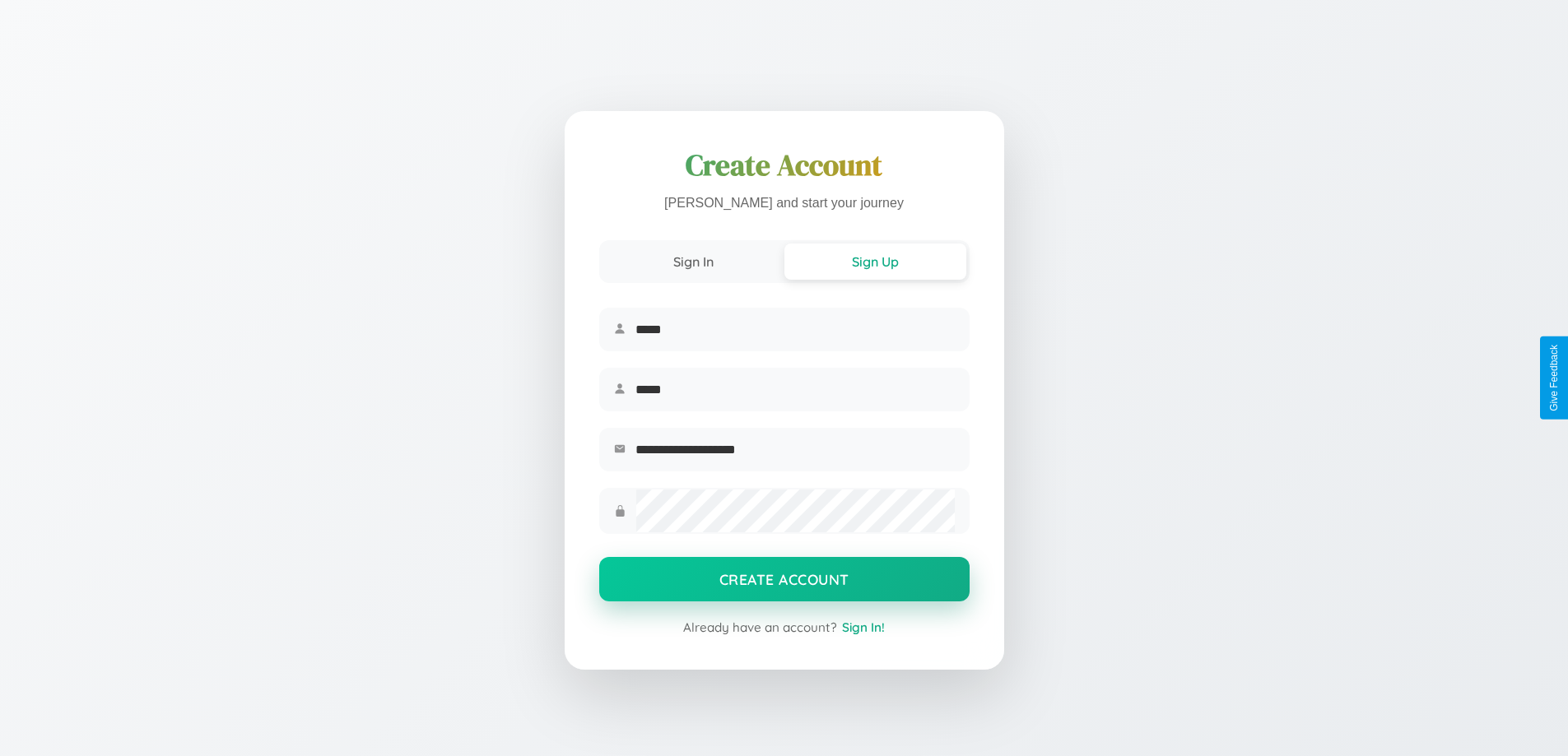
click at [783, 584] on button "Create Account" at bounding box center [784, 579] width 370 height 45
